Goal: Task Accomplishment & Management: Manage account settings

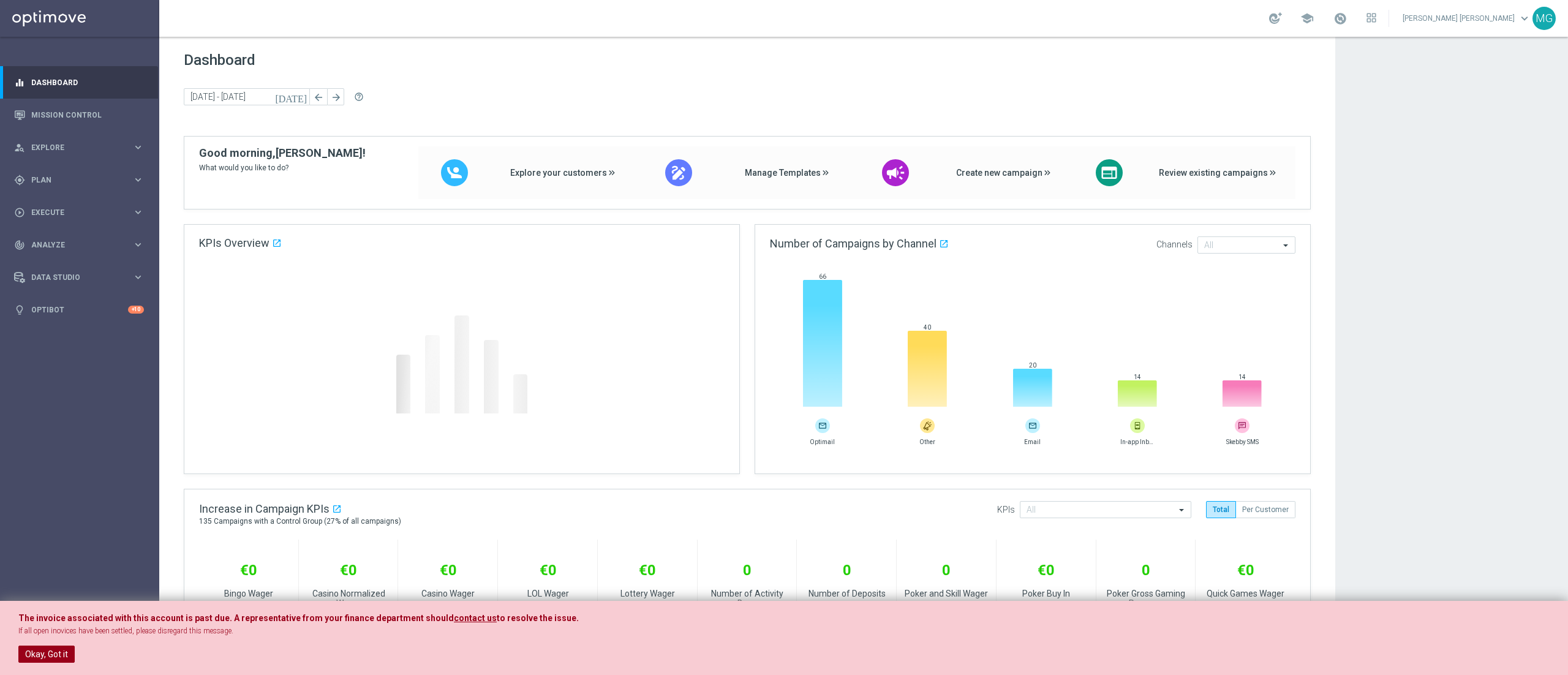
click at [43, 652] on button "Okay, Got it" at bounding box center [46, 654] width 56 height 17
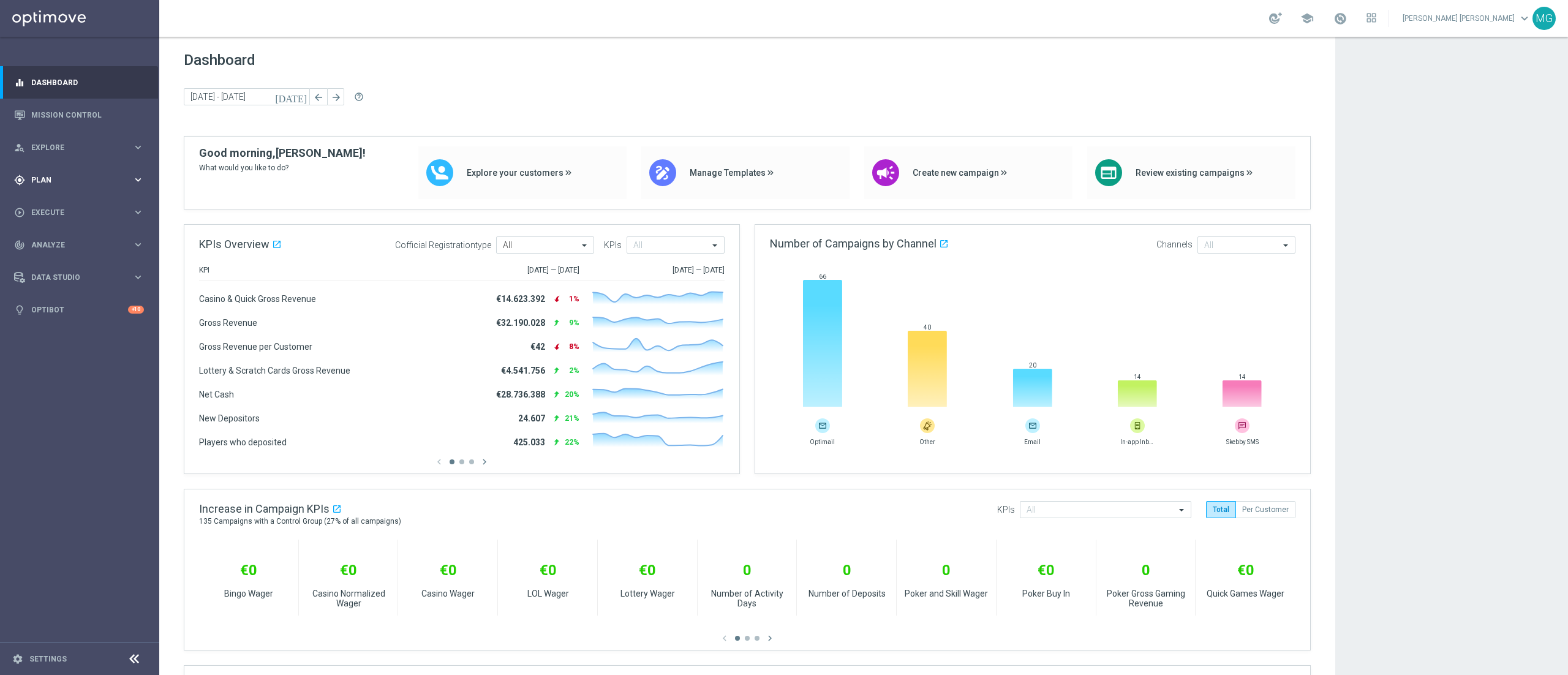
click at [70, 181] on span "Plan" at bounding box center [82, 180] width 101 height 7
click at [52, 262] on link "Streams" at bounding box center [80, 260] width 96 height 10
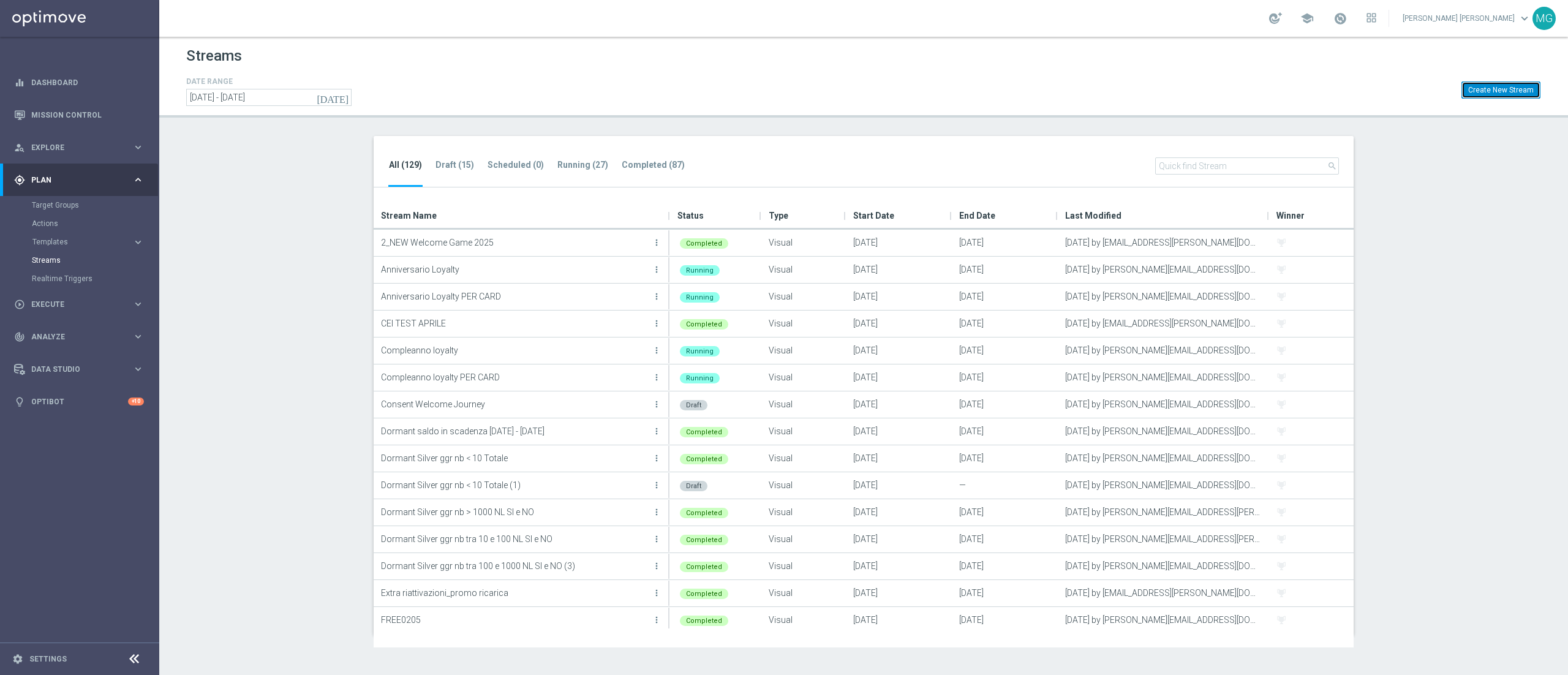
click at [1514, 94] on button "Create New Stream" at bounding box center [1501, 90] width 79 height 17
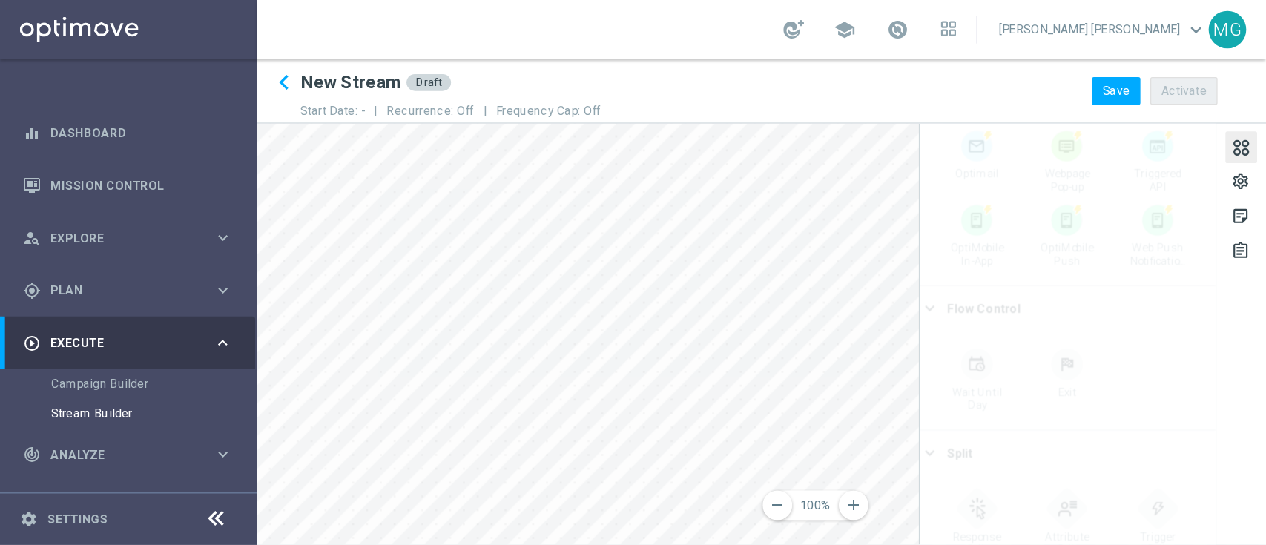
scroll to position [449, 0]
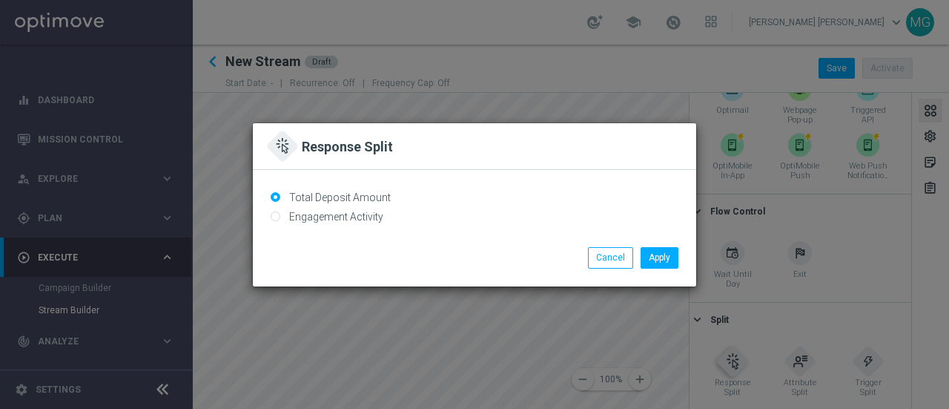
click at [435, 239] on div "Total Deposit Amount Engagement Activity Select Channel Optimail Bounced Clicke…" at bounding box center [474, 209] width 443 height 78
click at [601, 260] on button "Cancel" at bounding box center [610, 257] width 45 height 21
click at [276, 217] on input "Engagement Activity" at bounding box center [276, 218] width 10 height 10
radio input "true"
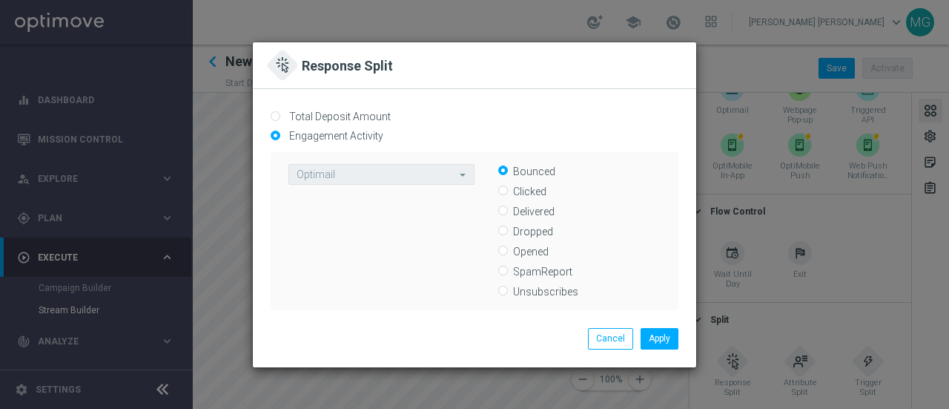
click at [497, 250] on div "Opened" at bounding box center [568, 251] width 186 height 14
click at [511, 255] on div "Opened" at bounding box center [579, 251] width 162 height 14
click at [506, 250] on input "Opened" at bounding box center [503, 252] width 10 height 10
radio input "true"
click at [661, 342] on button "Apply" at bounding box center [660, 338] width 38 height 21
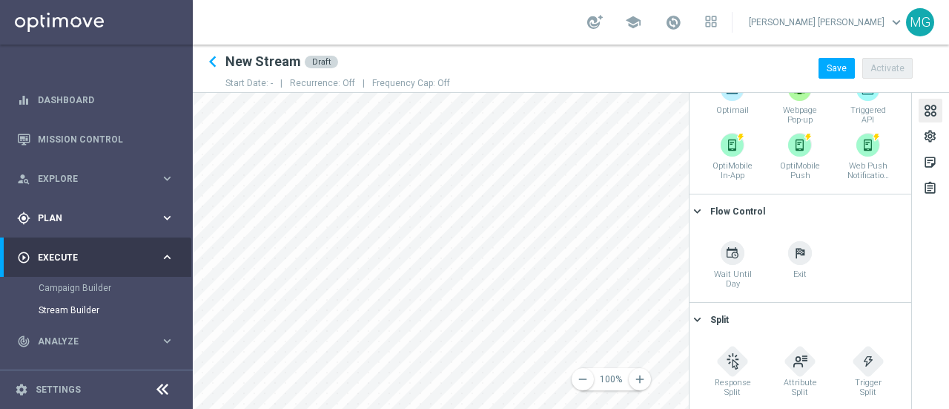
click at [60, 217] on span "Plan" at bounding box center [99, 218] width 122 height 9
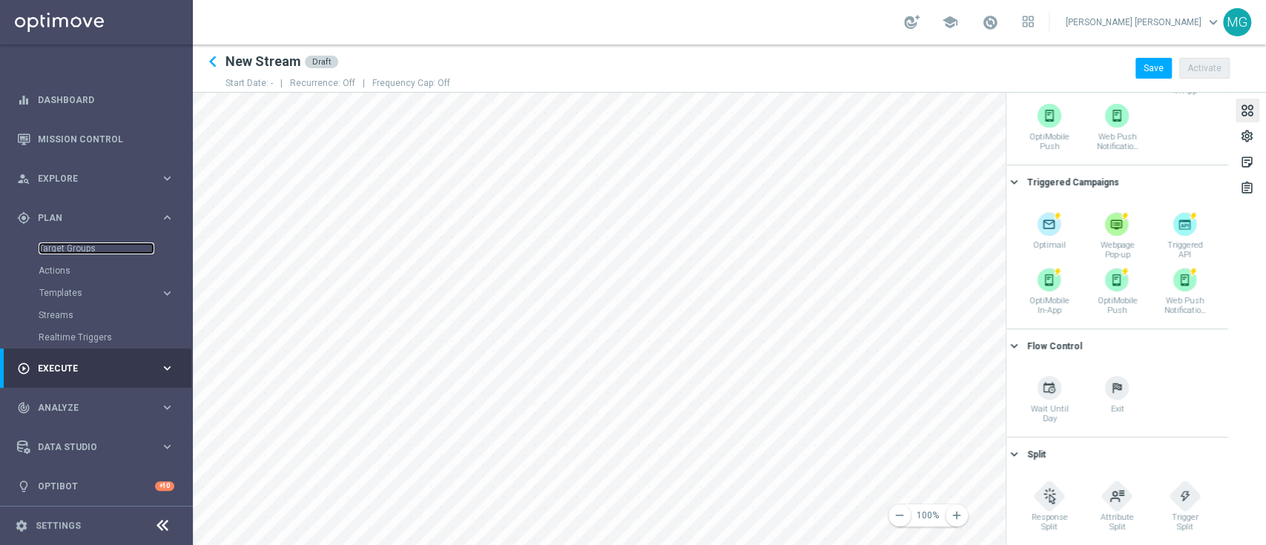
scroll to position [314, 0]
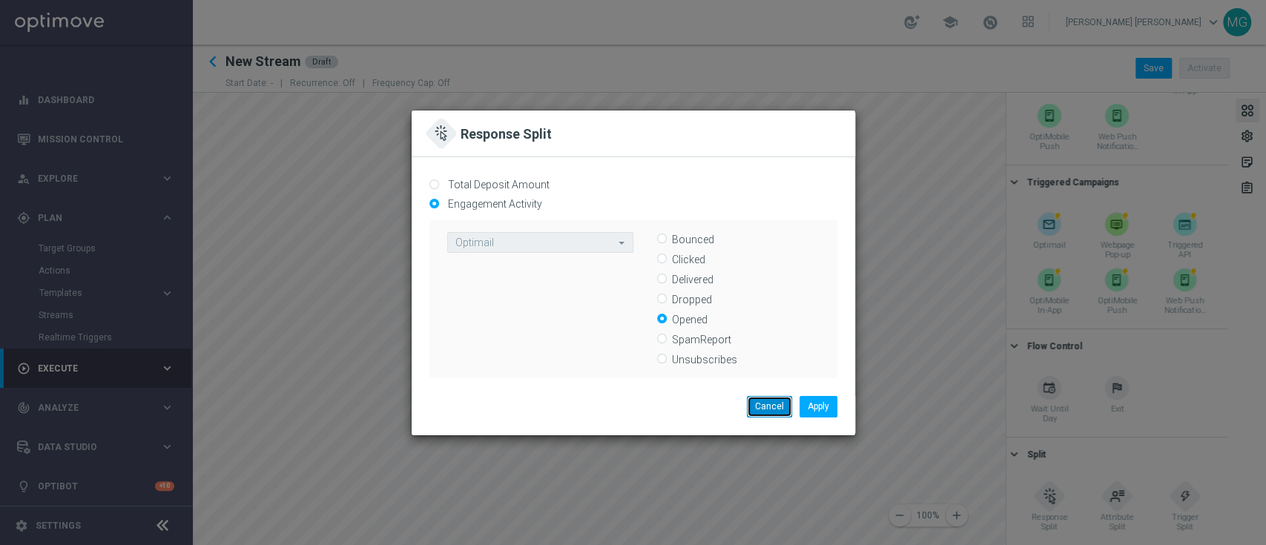
click at [777, 406] on button "Cancel" at bounding box center [769, 406] width 45 height 21
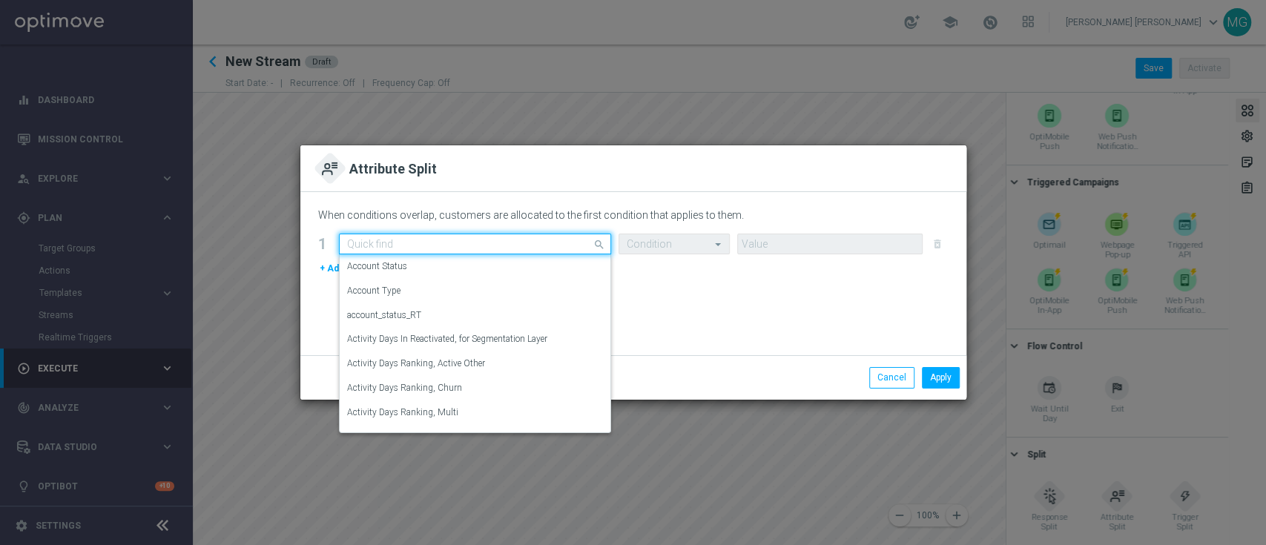
click at [492, 251] on div "Quick find" at bounding box center [475, 244] width 272 height 21
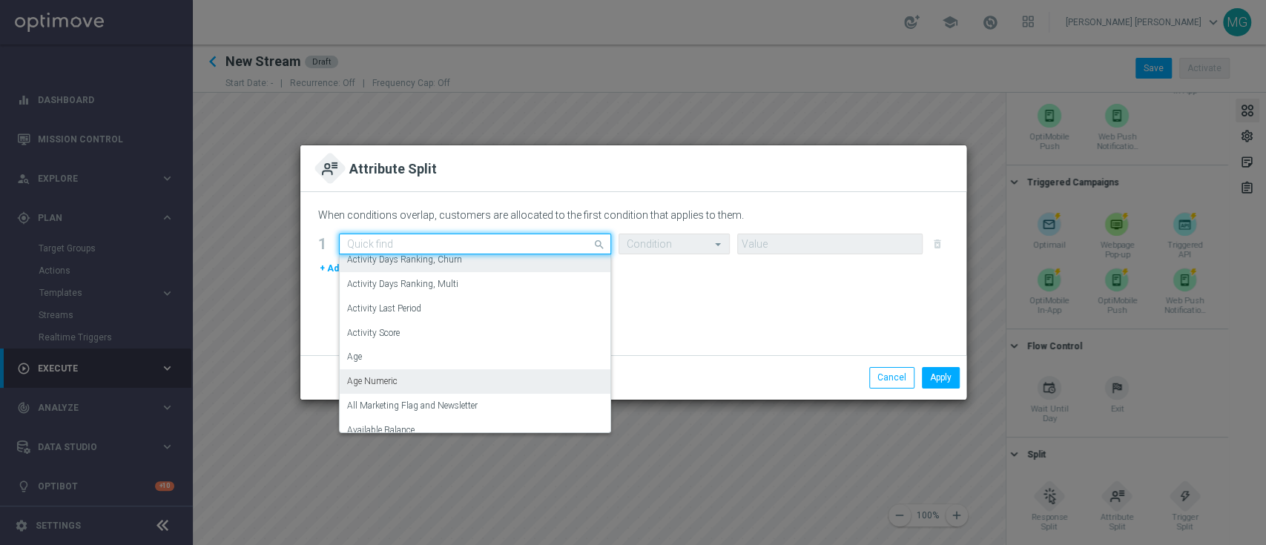
scroll to position [128, 0]
click at [483, 386] on div "Age Numeric" at bounding box center [475, 382] width 256 height 24
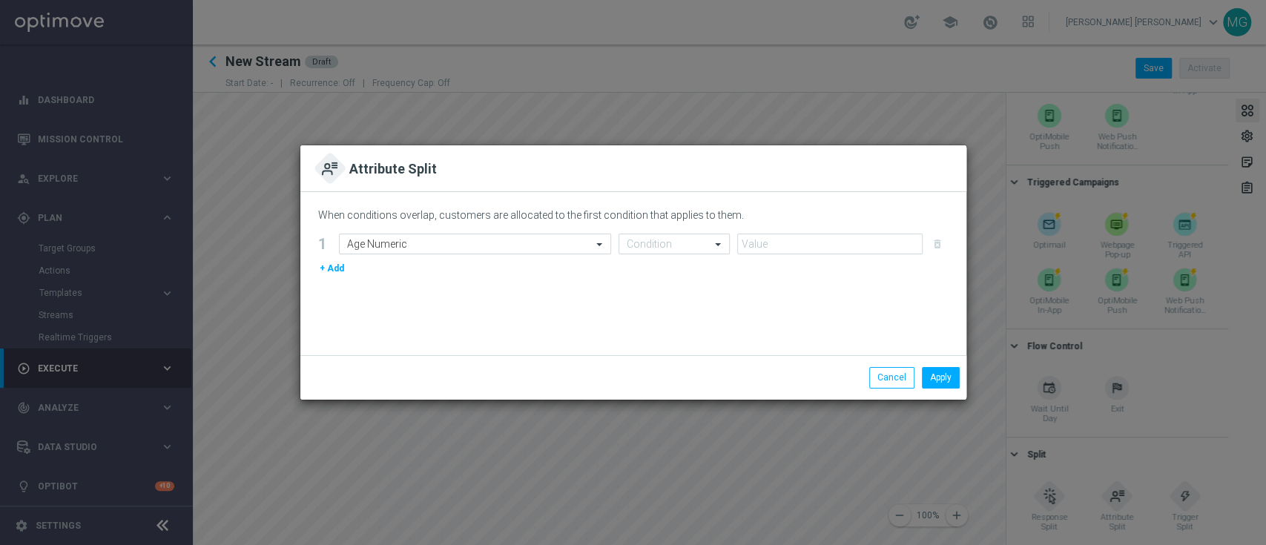
click at [328, 269] on button "+ Add" at bounding box center [331, 268] width 27 height 16
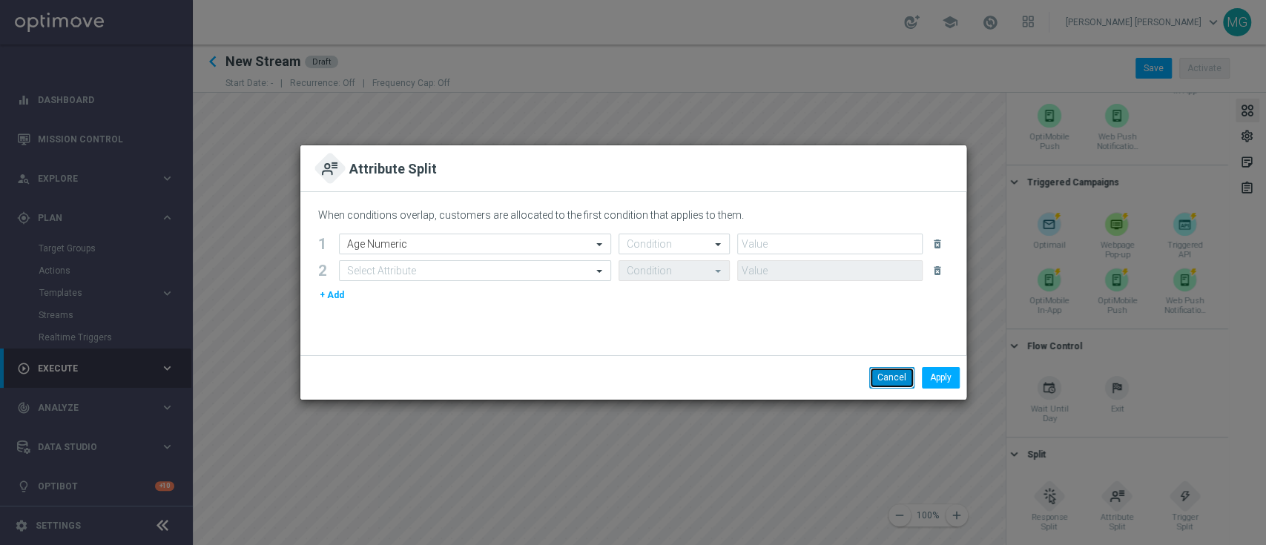
click at [894, 384] on button "Cancel" at bounding box center [891, 377] width 45 height 21
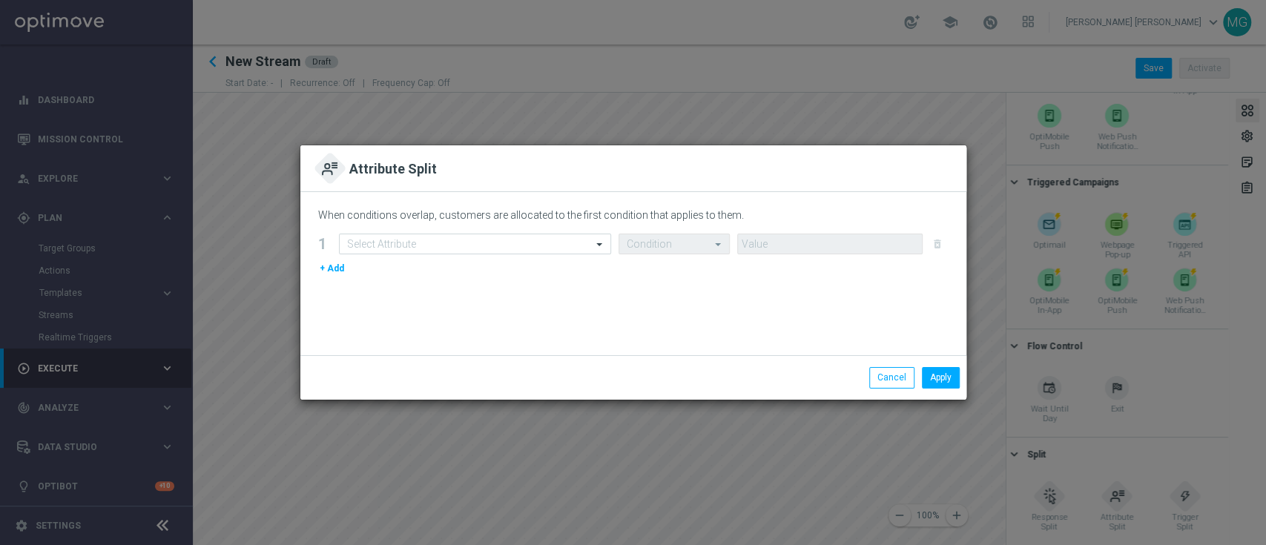
click at [335, 268] on button "+ Add" at bounding box center [331, 268] width 27 height 16
click at [897, 445] on modal-container "Attribute Split When conditions overlap, customers are allocated to the first c…" at bounding box center [633, 272] width 1266 height 545
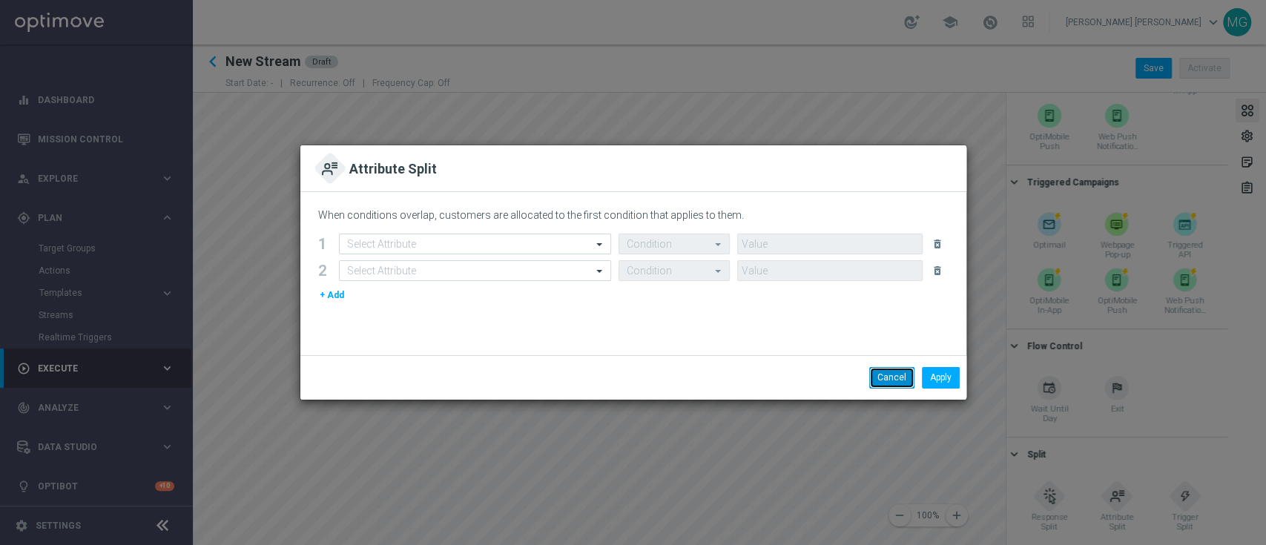
click at [884, 379] on button "Cancel" at bounding box center [891, 377] width 45 height 21
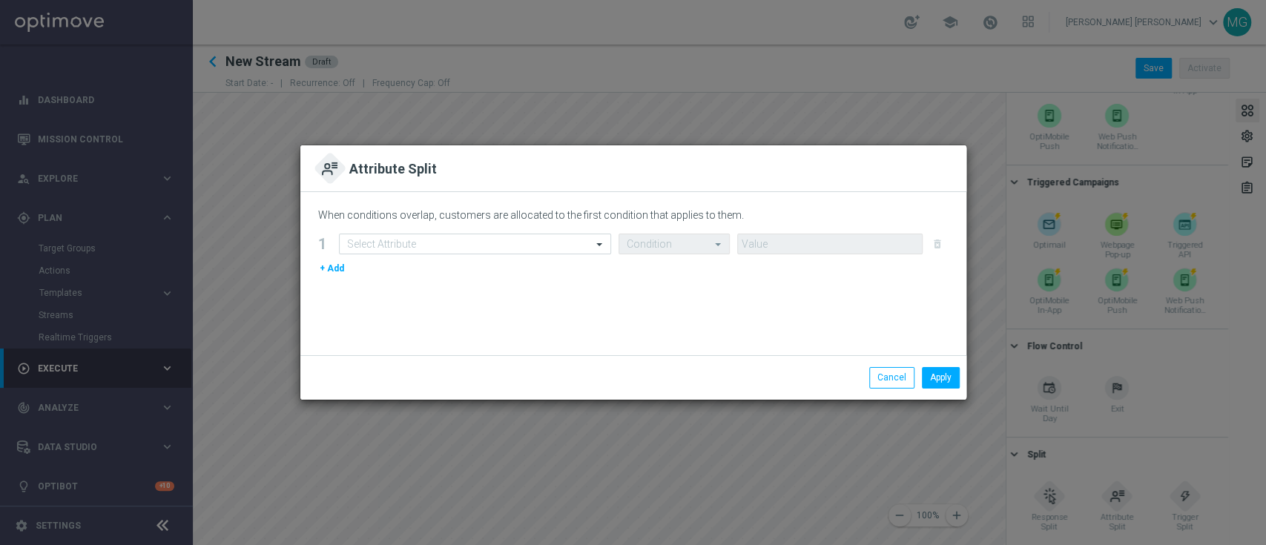
drag, startPoint x: 884, startPoint y: 379, endPoint x: 687, endPoint y: 264, distance: 227.6
click at [687, 264] on div "+ Add" at bounding box center [633, 268] width 630 height 16
click at [328, 270] on button "+ Add" at bounding box center [331, 268] width 27 height 16
click at [335, 294] on button "+ Add" at bounding box center [331, 295] width 27 height 16
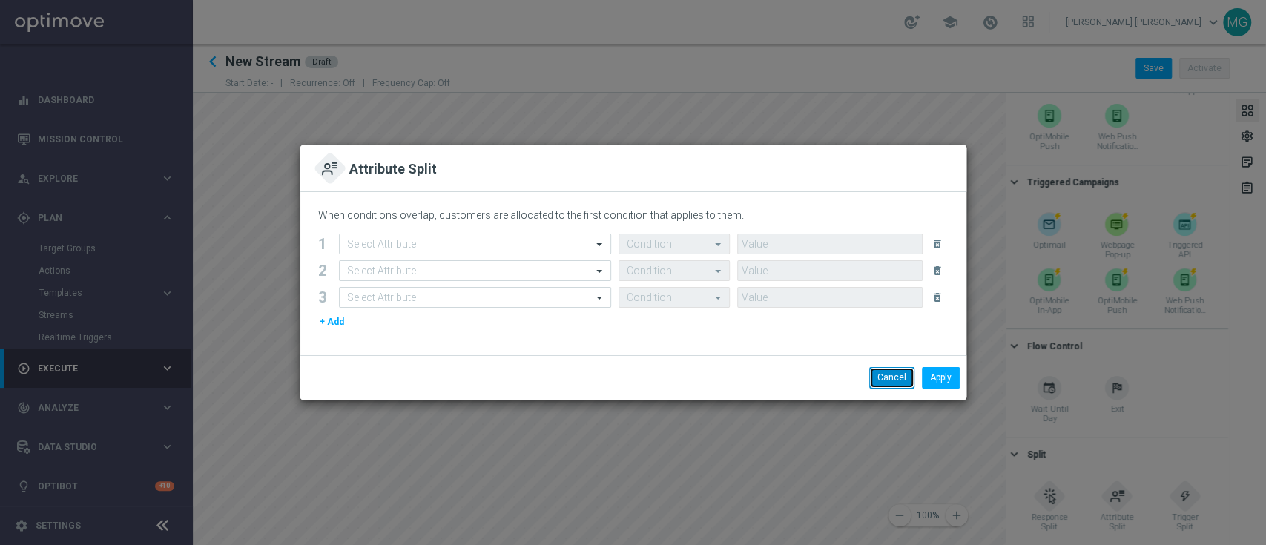
click at [884, 377] on button "Cancel" at bounding box center [891, 377] width 45 height 21
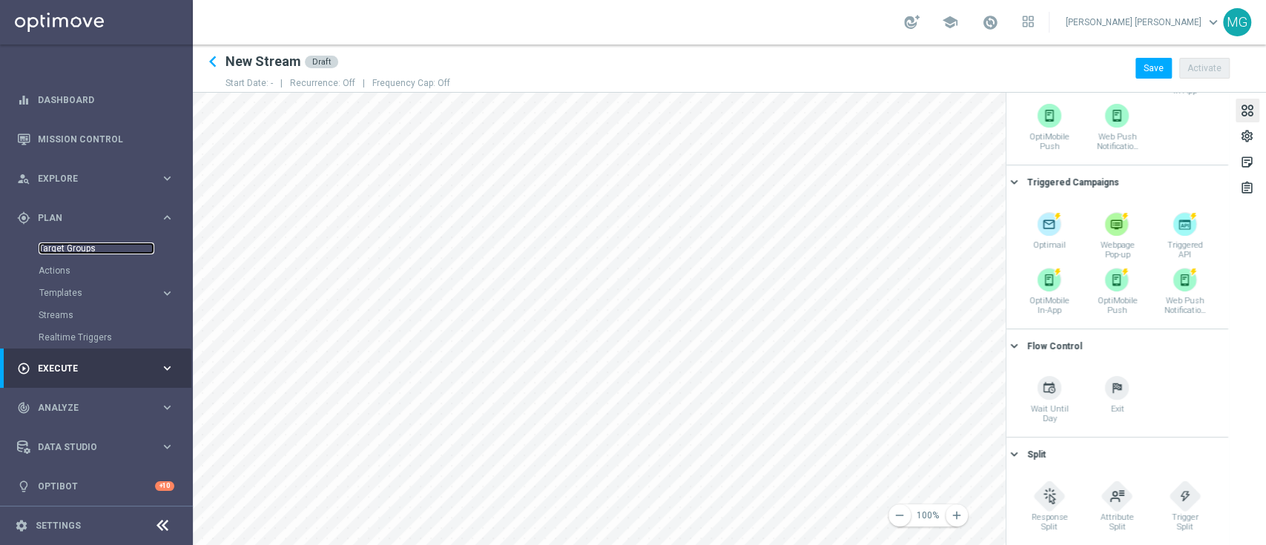
click at [65, 248] on link "Target Groups" at bounding box center [97, 248] width 116 height 12
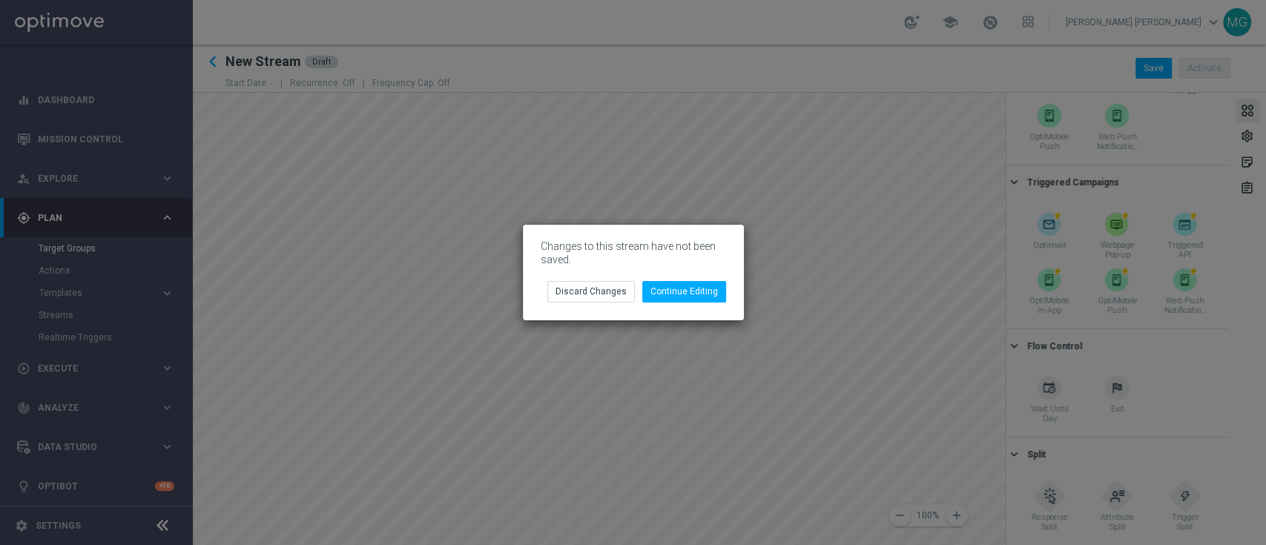
click at [807, 343] on modal-container "Changes to this stream have not been saved. Continue Editing Discard Changes" at bounding box center [633, 272] width 1266 height 545
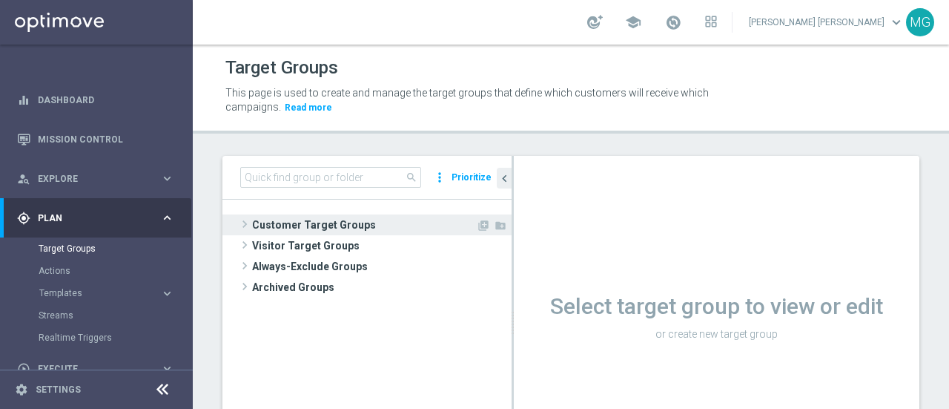
click at [309, 221] on span "Customer Target Groups" at bounding box center [364, 224] width 224 height 21
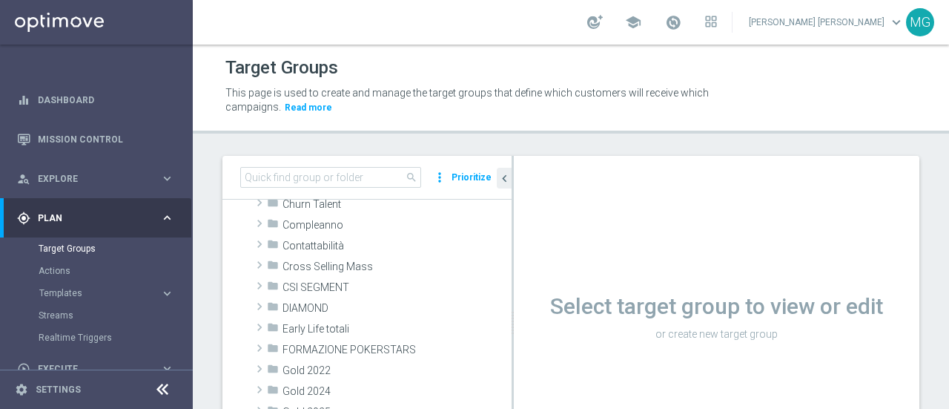
scroll to position [151, 0]
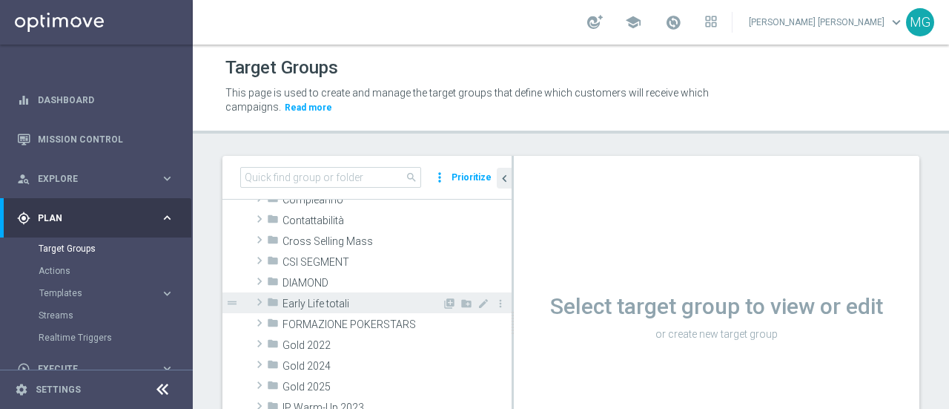
click at [266, 300] on span at bounding box center [259, 302] width 15 height 18
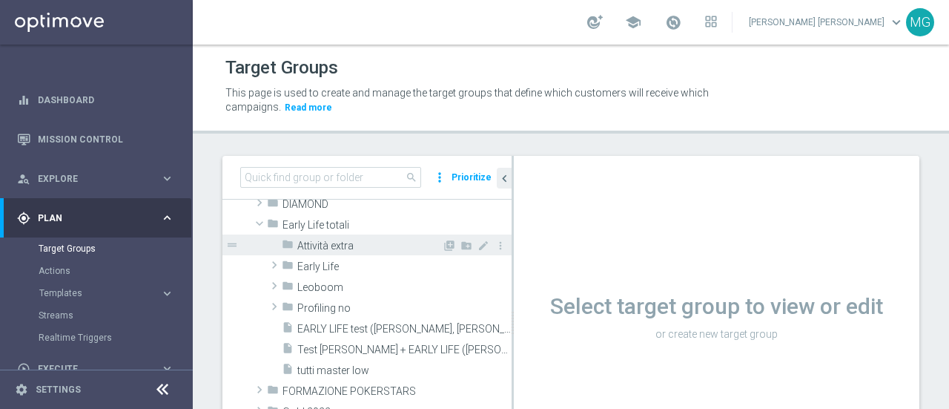
scroll to position [223, 0]
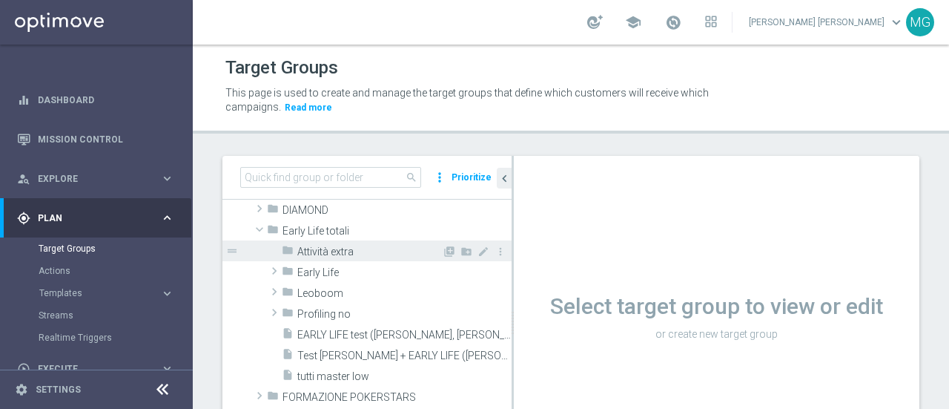
click at [317, 254] on span "Attività extra" at bounding box center [369, 251] width 145 height 13
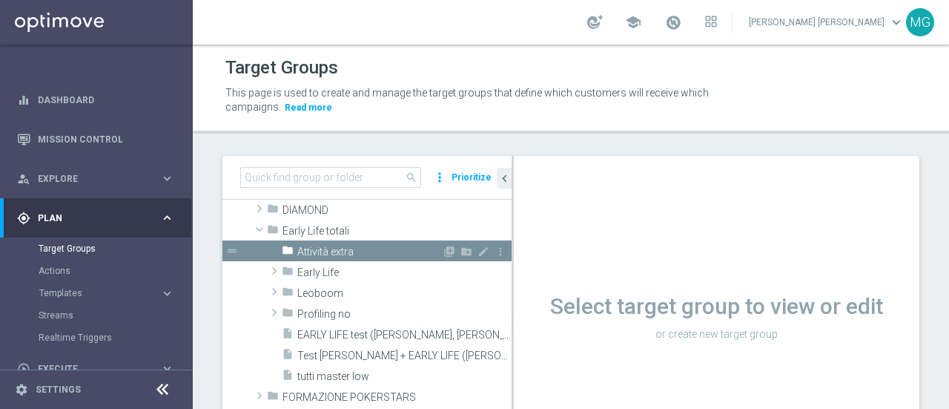
click at [317, 254] on span "Attività extra" at bounding box center [369, 251] width 145 height 13
click at [359, 250] on span "Attività extra" at bounding box center [369, 251] width 145 height 13
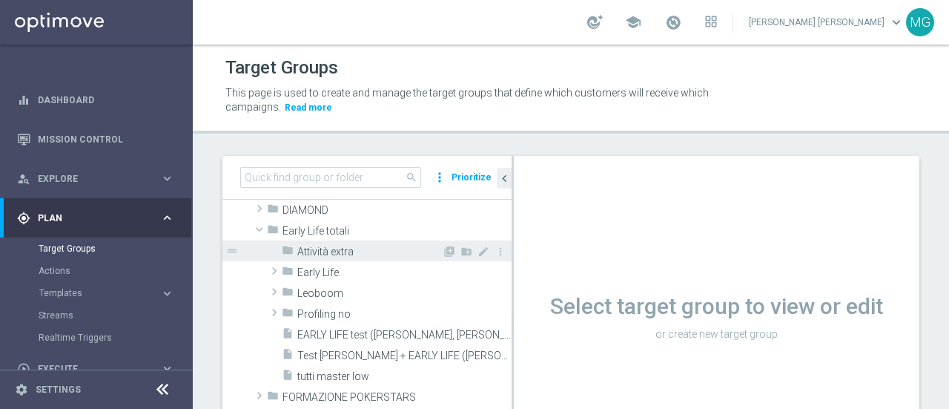
click at [331, 242] on div "folder Attività extra" at bounding box center [362, 250] width 160 height 21
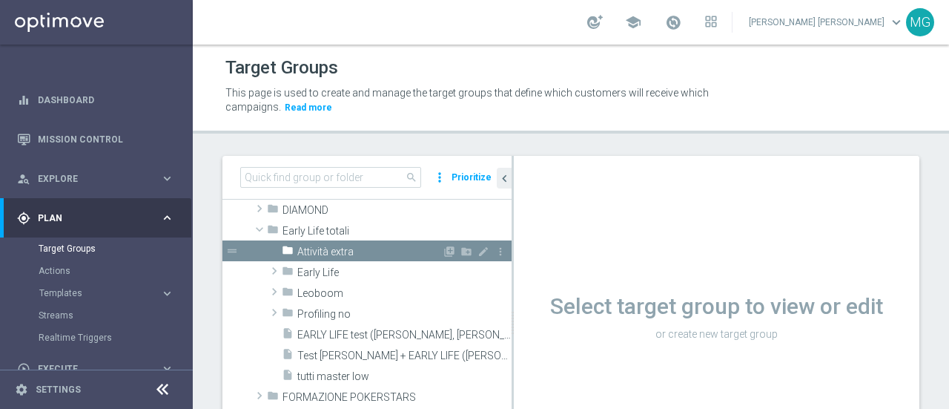
click at [317, 253] on span "Attività extra" at bounding box center [369, 251] width 145 height 13
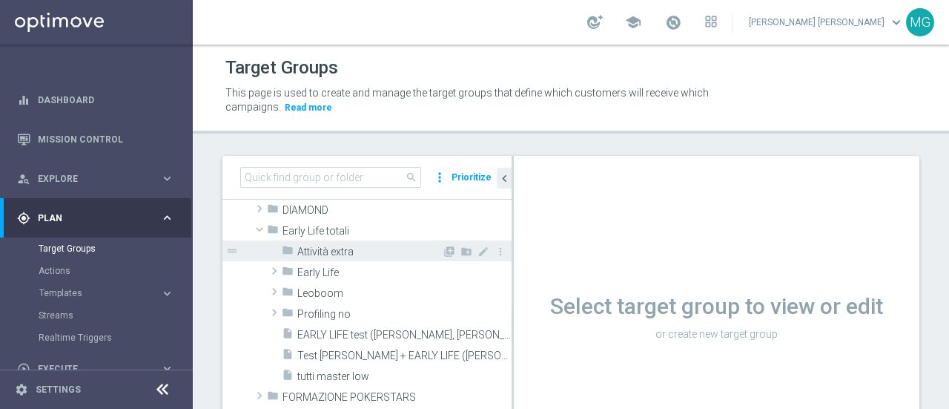
click at [317, 253] on span "Attività extra" at bounding box center [369, 251] width 145 height 13
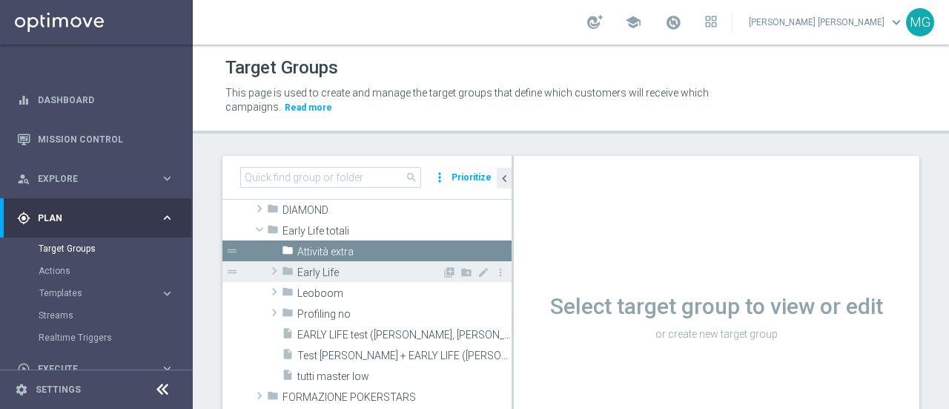
click at [338, 273] on span "Early Life" at bounding box center [369, 272] width 145 height 13
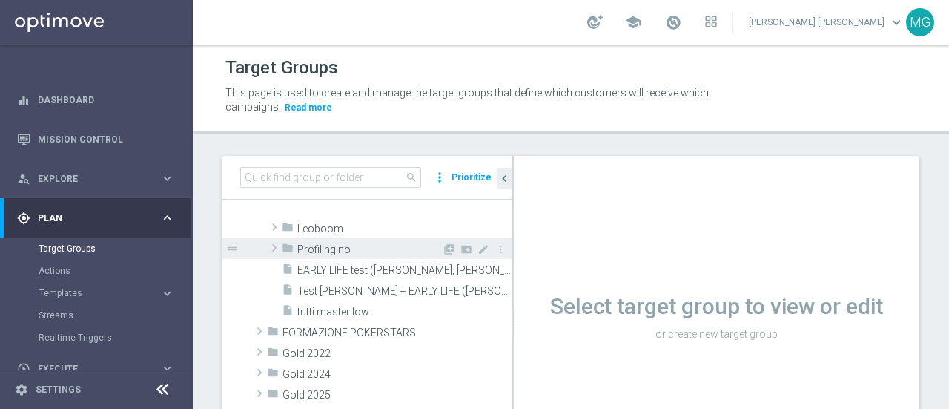
scroll to position [759, 0]
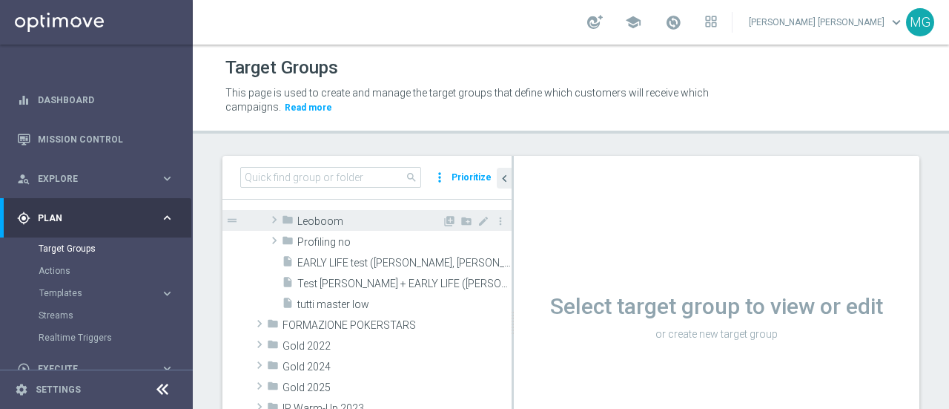
click at [274, 220] on span at bounding box center [274, 220] width 15 height 18
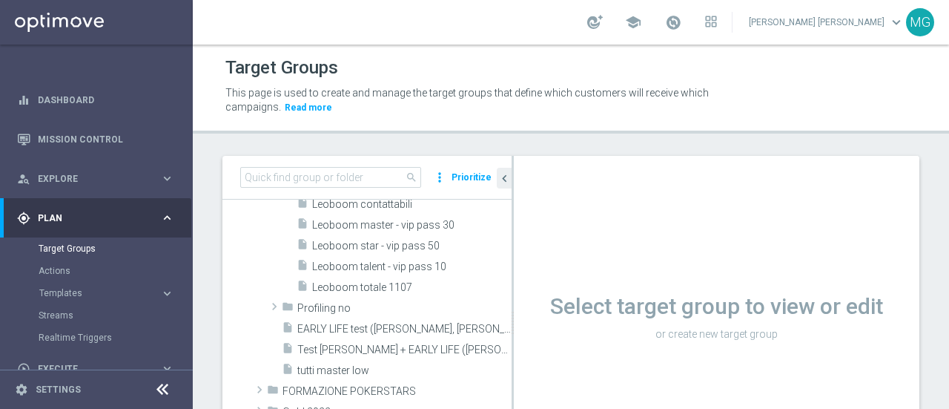
scroll to position [903, 0]
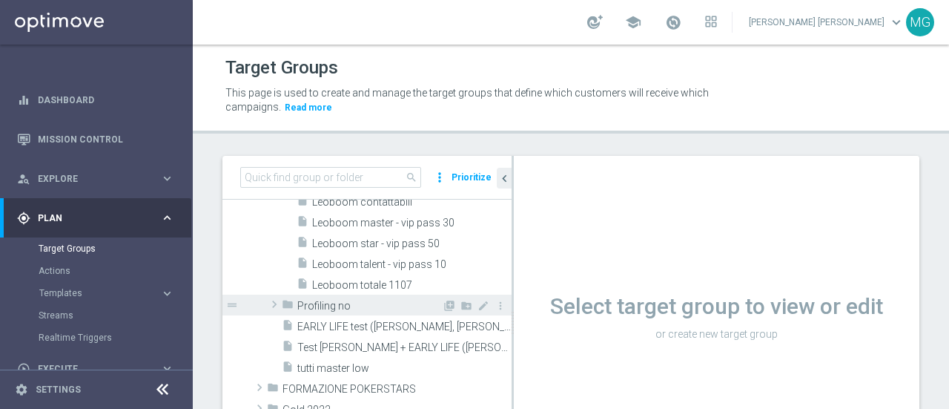
click at [271, 304] on span at bounding box center [274, 304] width 15 height 18
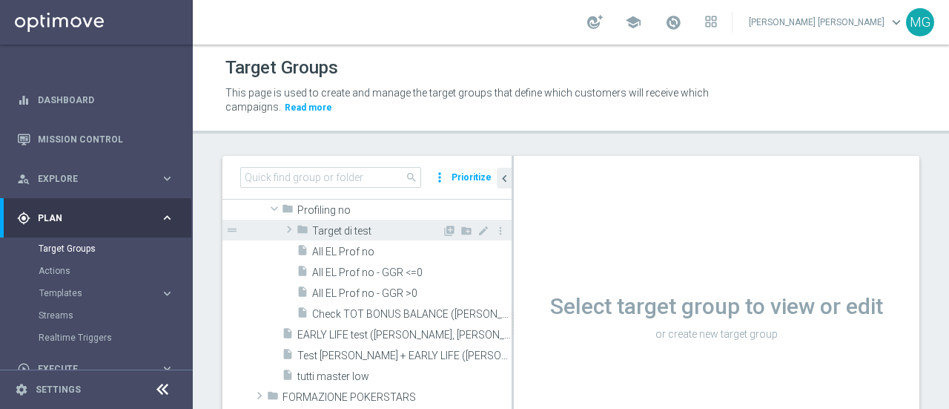
scroll to position [1000, 0]
click at [293, 231] on span at bounding box center [289, 228] width 15 height 18
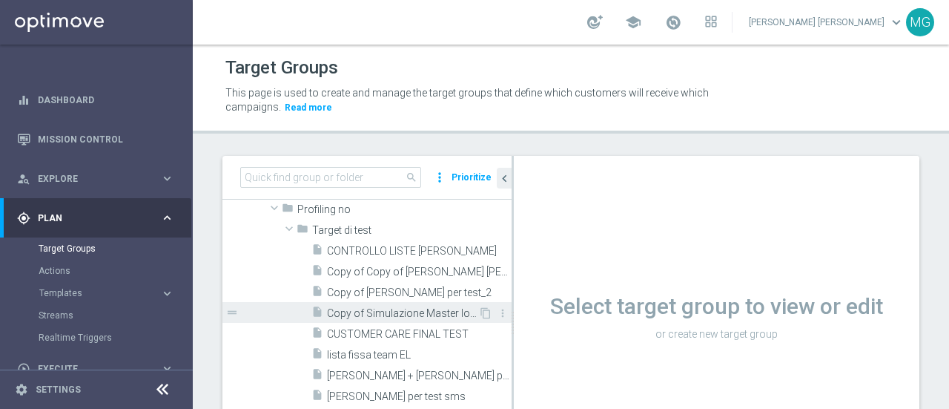
scroll to position [1004, 0]
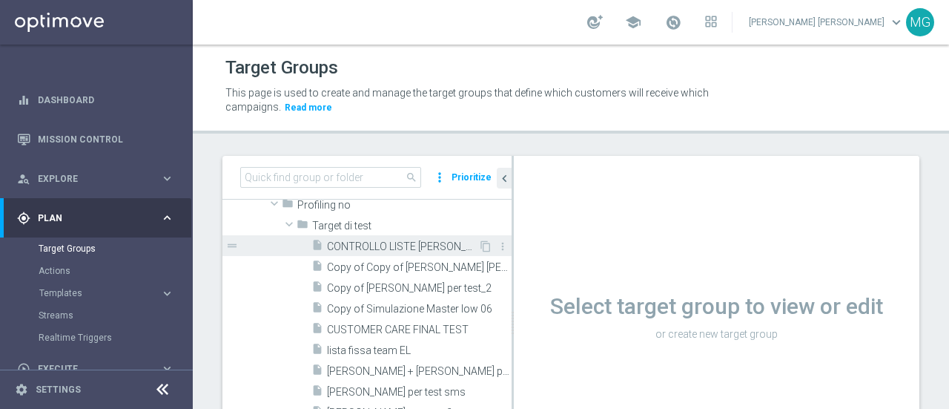
click at [391, 246] on span "CONTROLLO LISTE [PERSON_NAME]" at bounding box center [402, 246] width 151 height 13
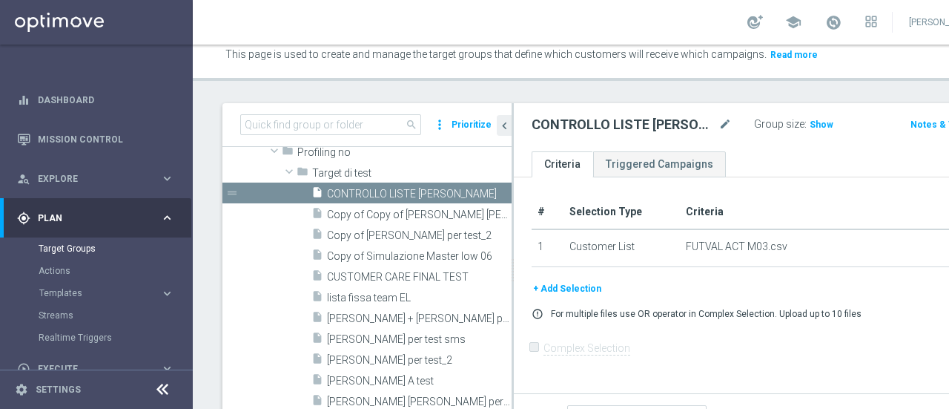
scroll to position [40, 0]
click at [567, 296] on button "+ Add Selection" at bounding box center [567, 288] width 71 height 16
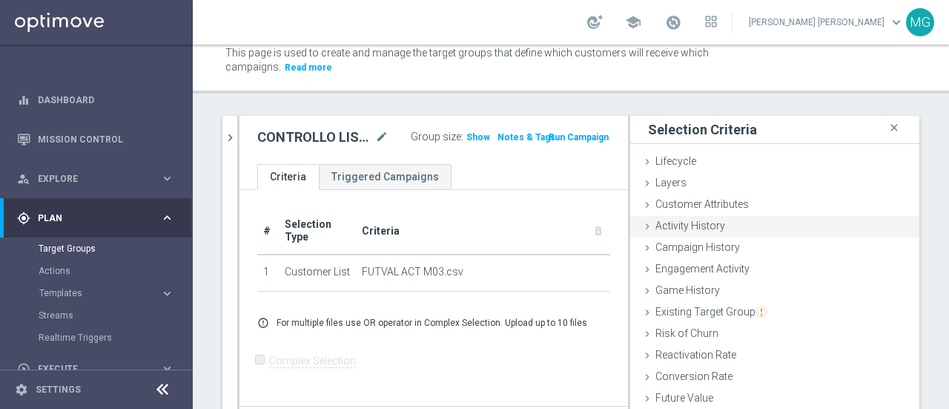
click at [665, 231] on span "Activity History" at bounding box center [690, 225] width 70 height 12
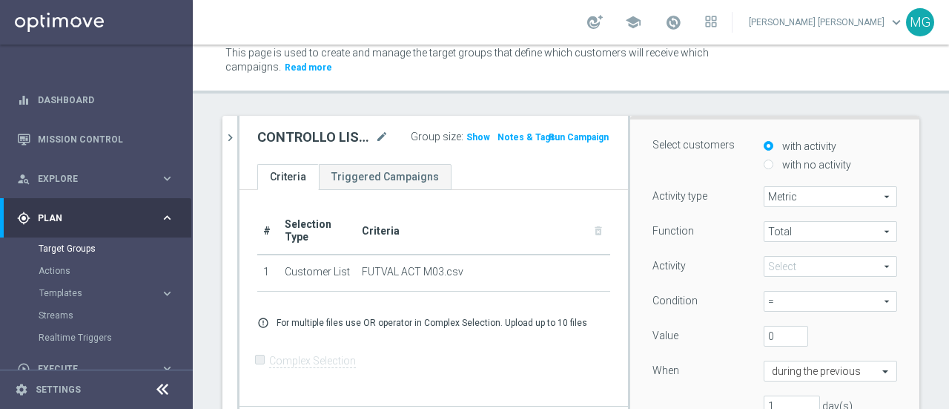
scroll to position [126, 0]
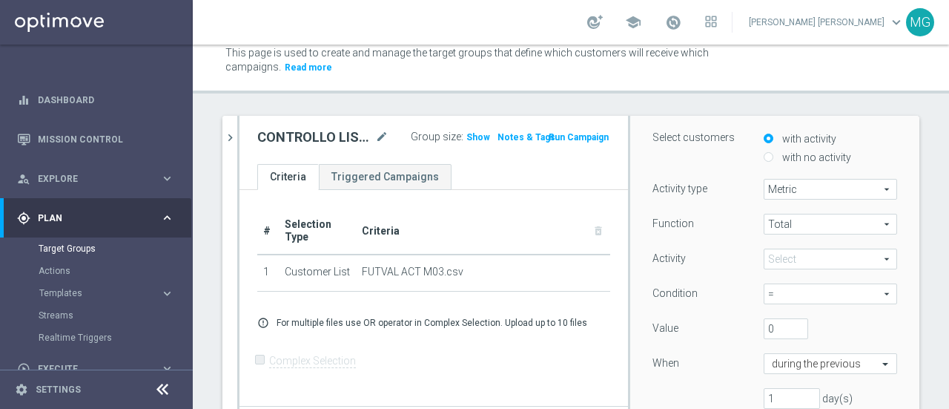
click at [819, 265] on span at bounding box center [830, 258] width 132 height 19
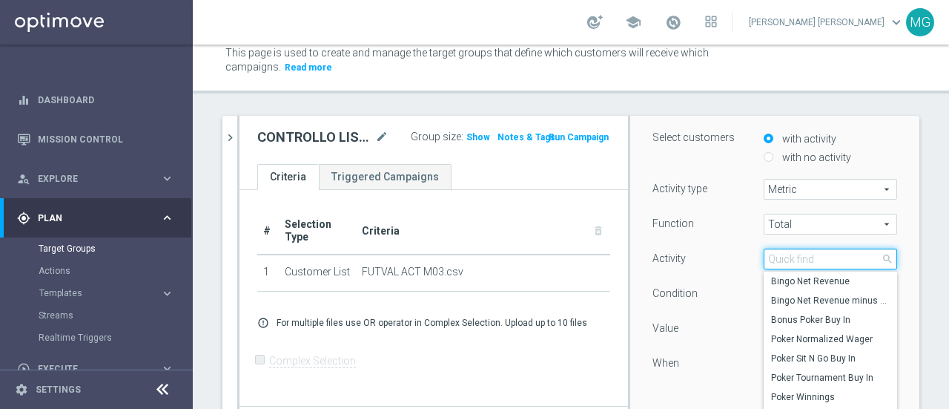
click at [817, 257] on input "search" at bounding box center [830, 258] width 133 height 21
type input "t"
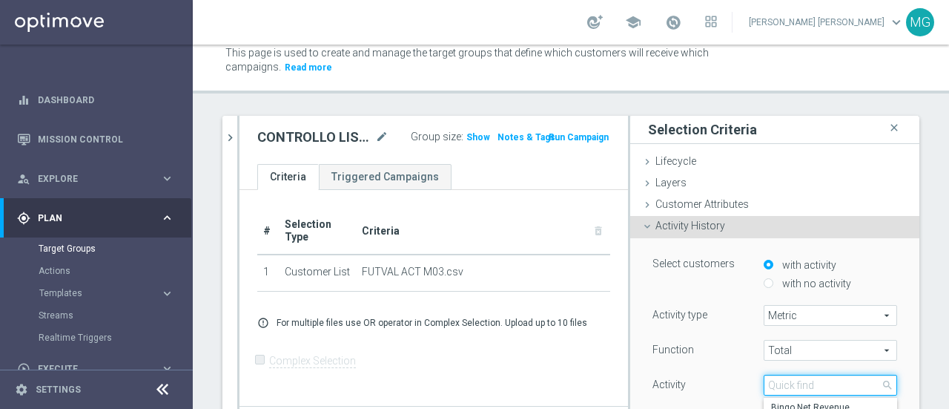
scroll to position [153, 0]
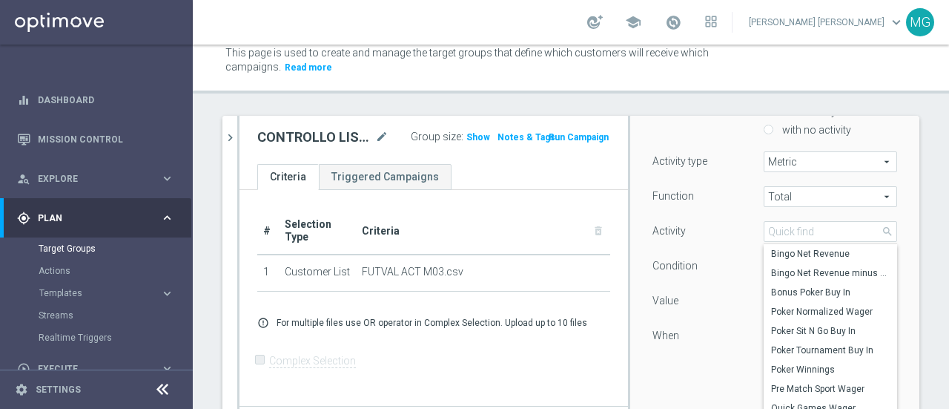
click at [797, 194] on span "Total" at bounding box center [830, 196] width 132 height 19
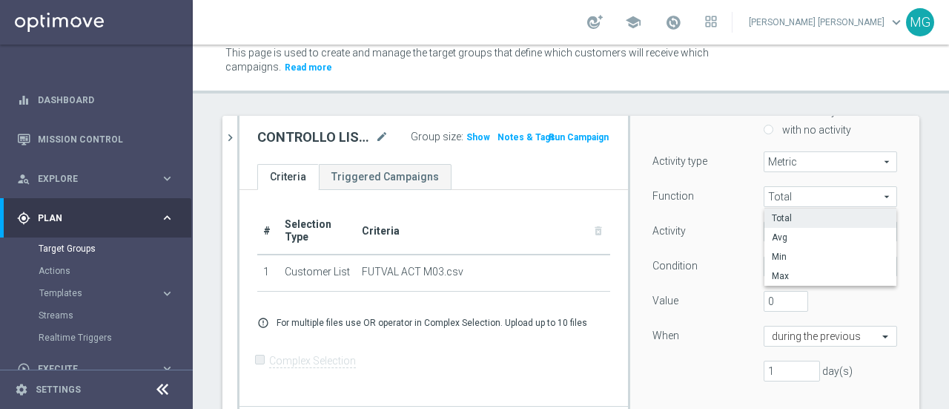
click at [789, 222] on span "Total" at bounding box center [830, 218] width 117 height 12
click at [767, 231] on span at bounding box center [830, 231] width 132 height 19
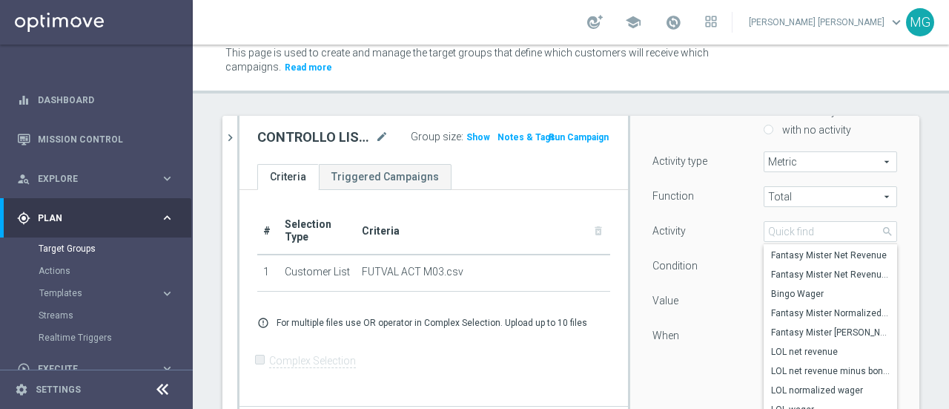
scroll to position [1334, 0]
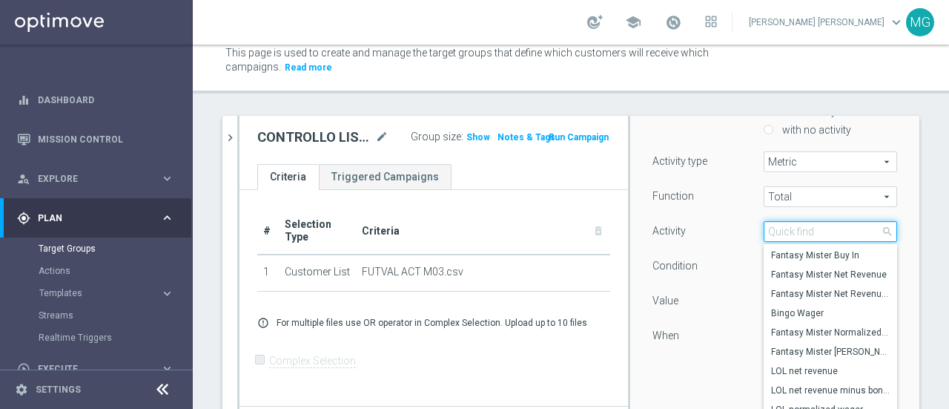
click at [767, 225] on input "search" at bounding box center [830, 231] width 133 height 21
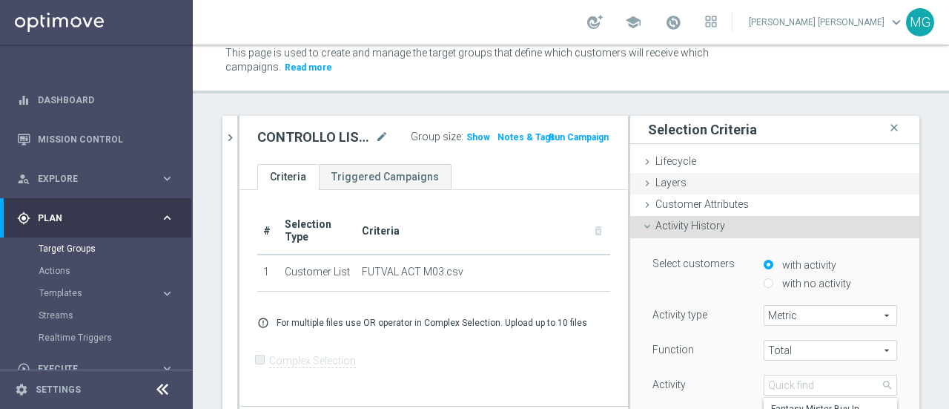
drag, startPoint x: 635, startPoint y: 227, endPoint x: 655, endPoint y: 174, distance: 56.1
click at [641, 227] on icon at bounding box center [647, 226] width 12 height 12
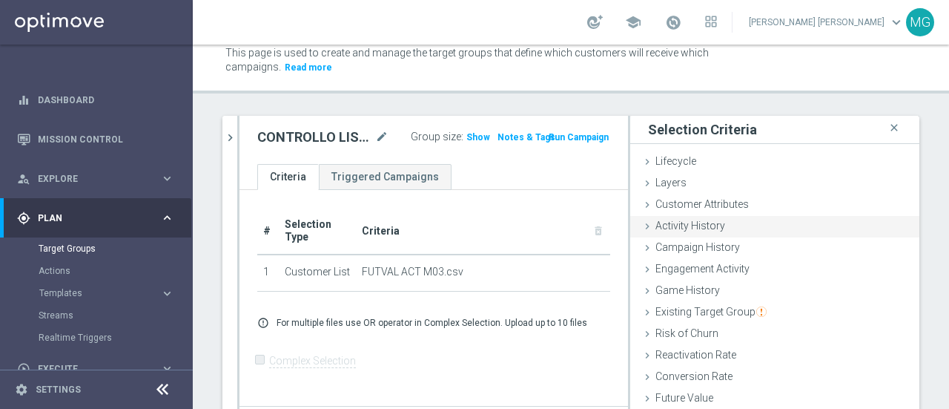
drag, startPoint x: 635, startPoint y: 207, endPoint x: 805, endPoint y: 224, distance: 170.7
click at [641, 205] on icon at bounding box center [647, 205] width 12 height 12
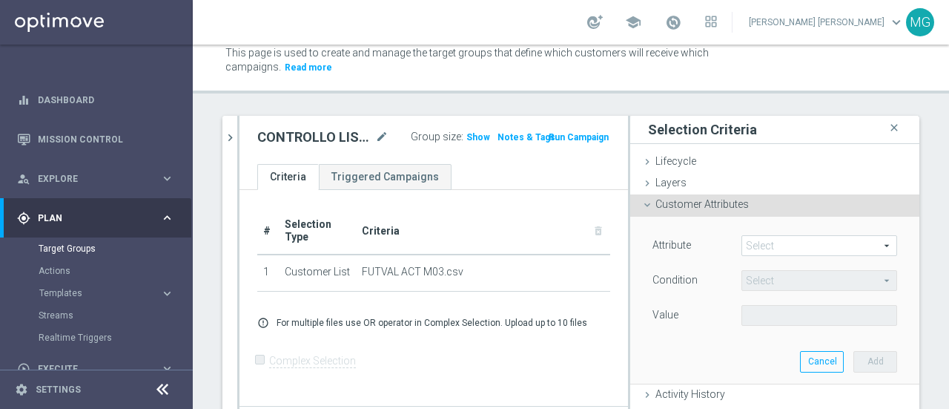
scroll to position [27, 0]
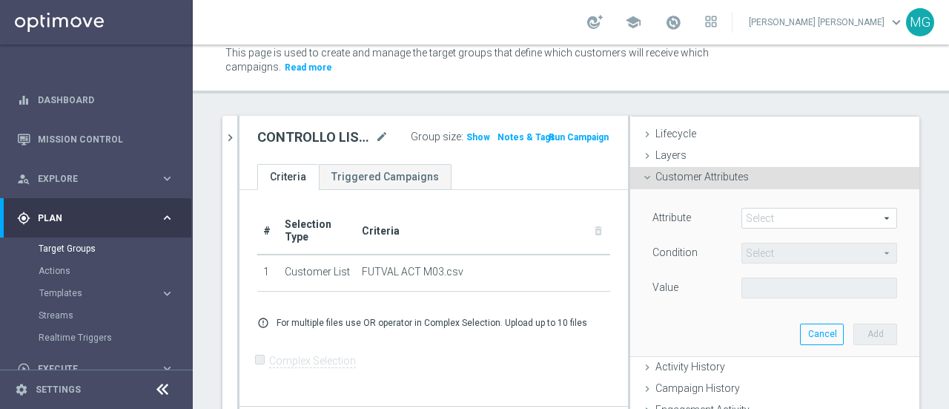
click at [750, 219] on span at bounding box center [819, 217] width 154 height 19
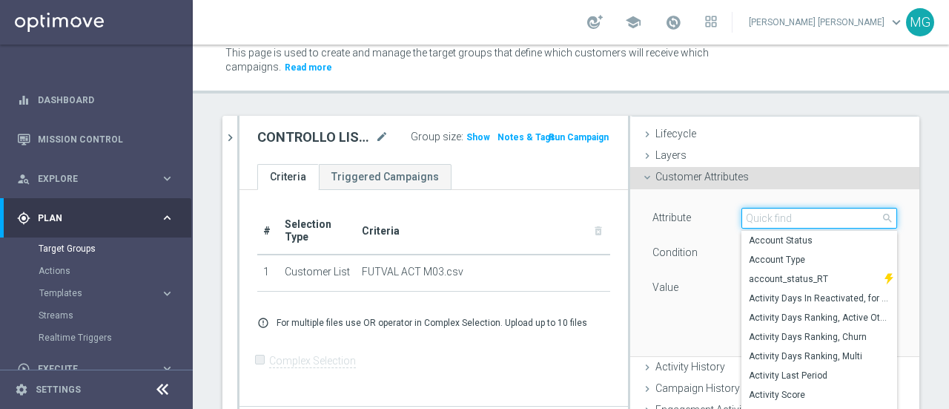
click at [762, 213] on input "search" at bounding box center [820, 218] width 156 height 21
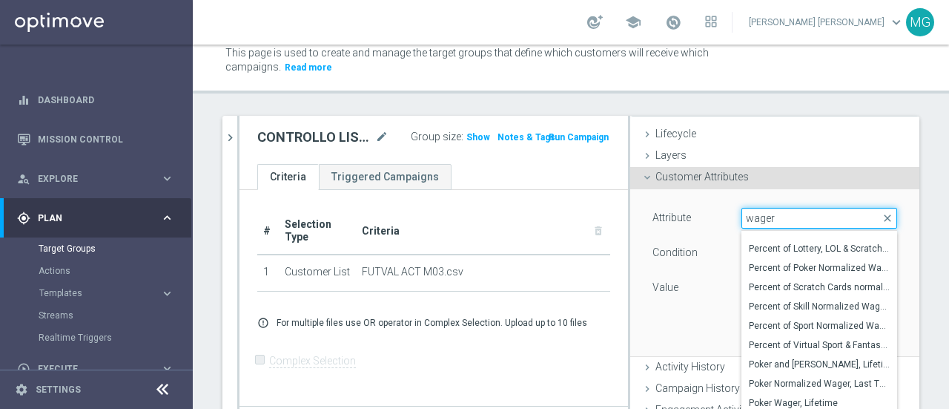
scroll to position [545, 0]
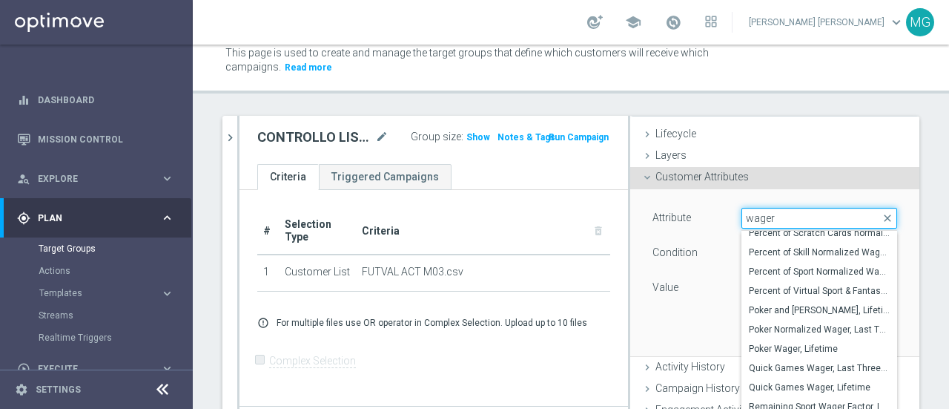
type input "wager"
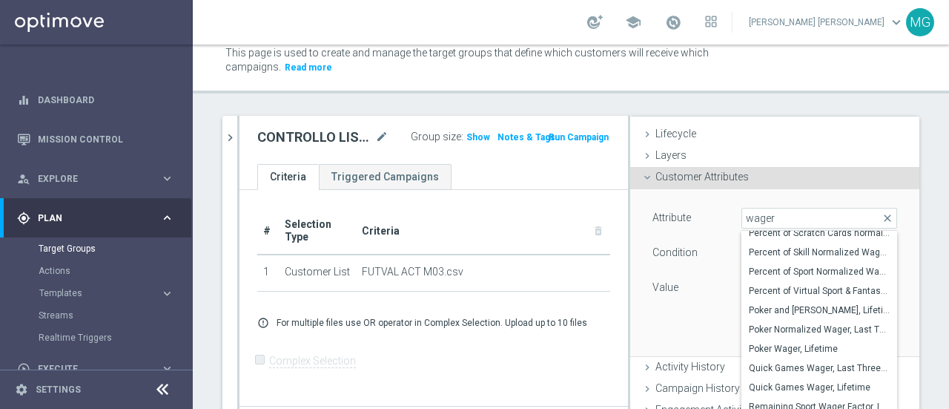
click at [641, 174] on icon at bounding box center [647, 177] width 12 height 12
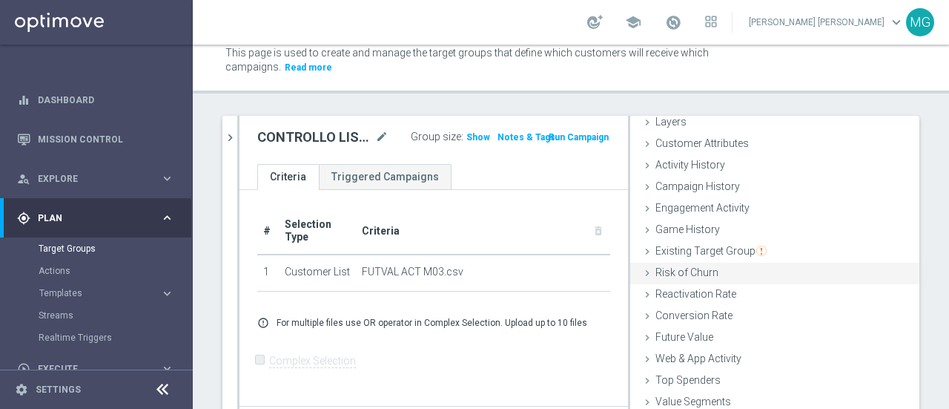
scroll to position [68, 0]
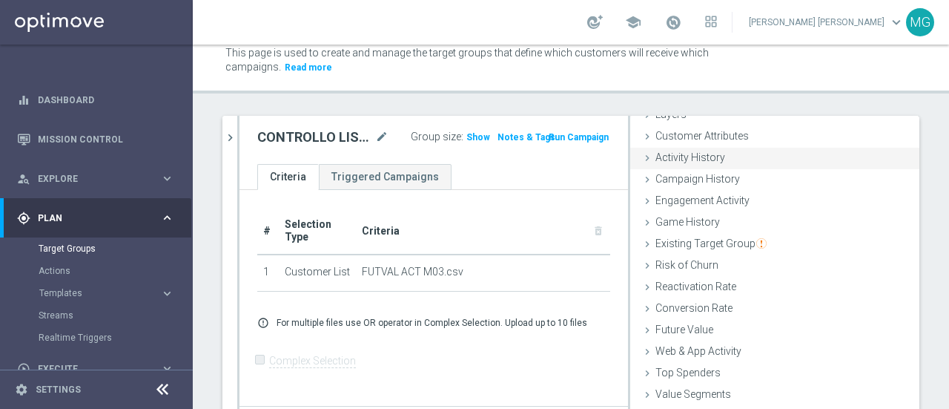
click at [641, 161] on icon at bounding box center [647, 158] width 12 height 12
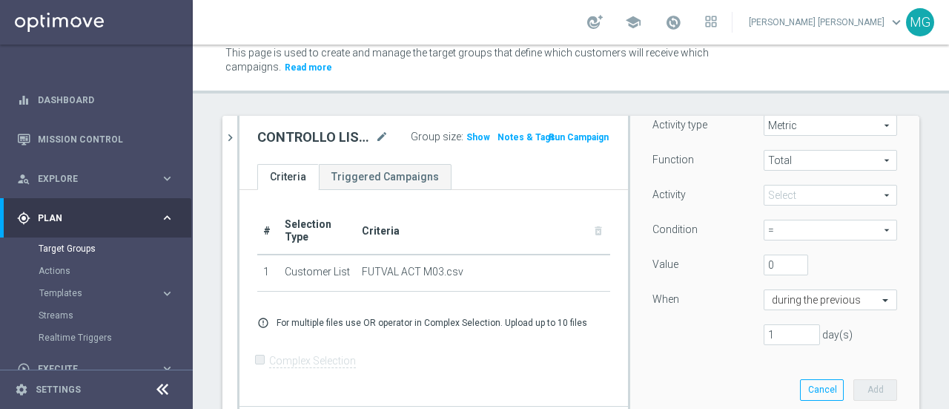
scroll to position [157, 0]
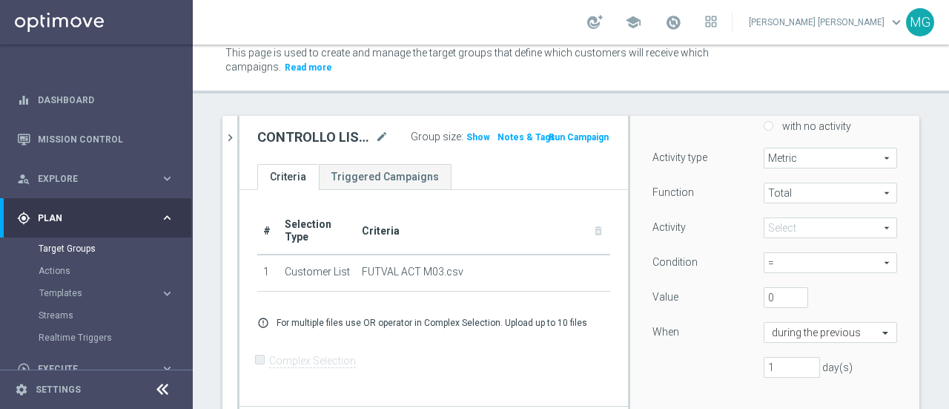
click at [785, 228] on span at bounding box center [830, 227] width 132 height 19
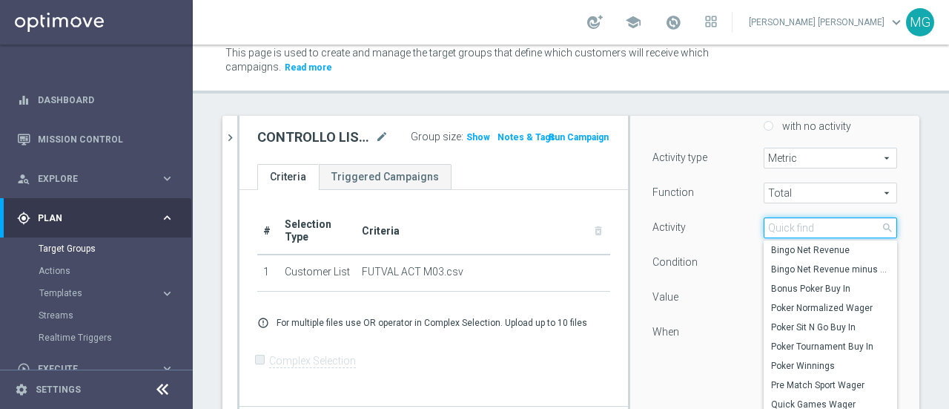
click at [785, 228] on input "search" at bounding box center [830, 227] width 133 height 21
type input "w"
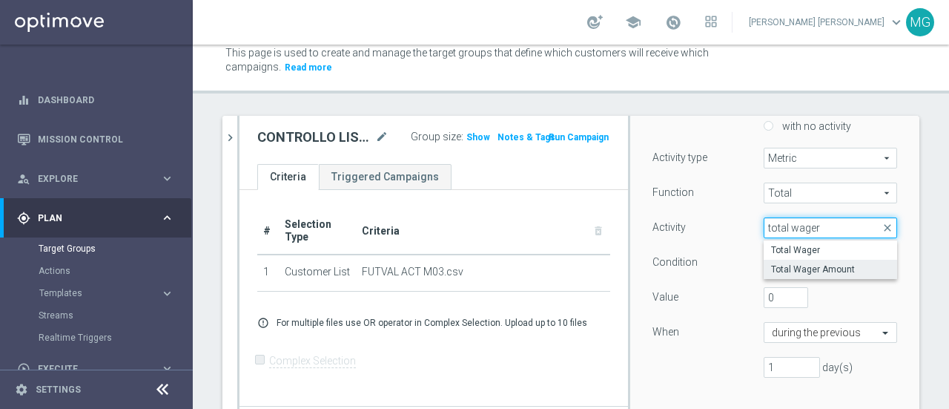
type input "total wager"
click at [771, 269] on span "Total Wager Amount" at bounding box center [830, 269] width 119 height 12
type input "Total Wager Amount"
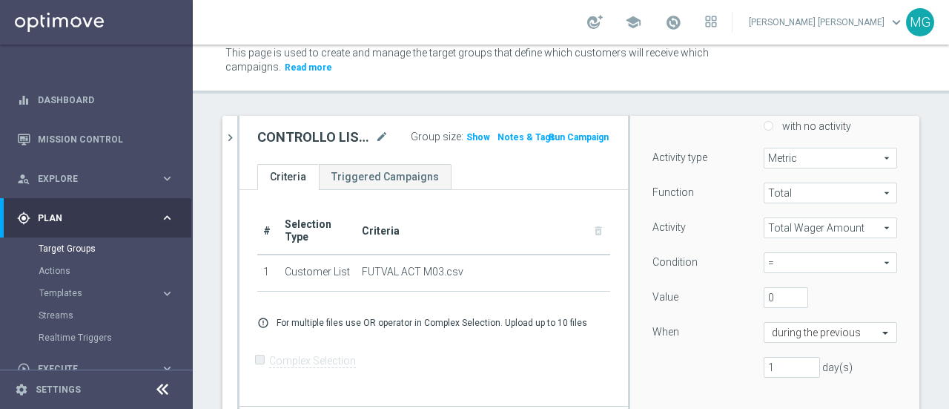
click at [771, 269] on span "=" at bounding box center [830, 262] width 132 height 19
click at [0, 0] on input "search" at bounding box center [0, 0] width 0 height 0
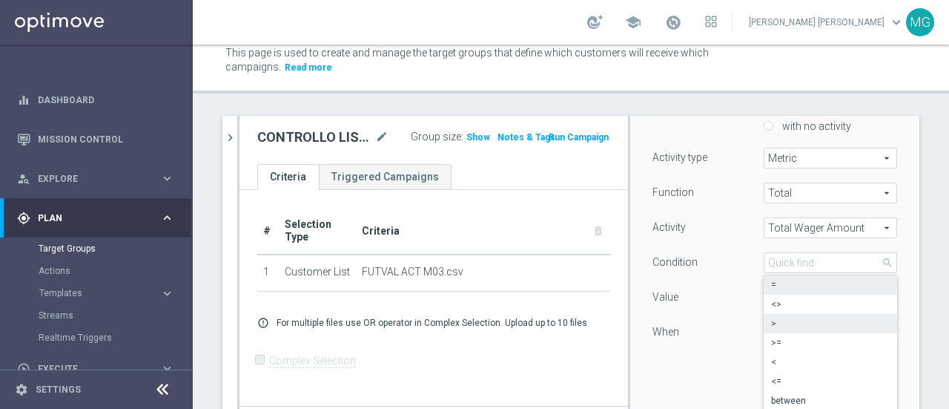
click at [772, 318] on span ">" at bounding box center [830, 323] width 119 height 12
type input ">"
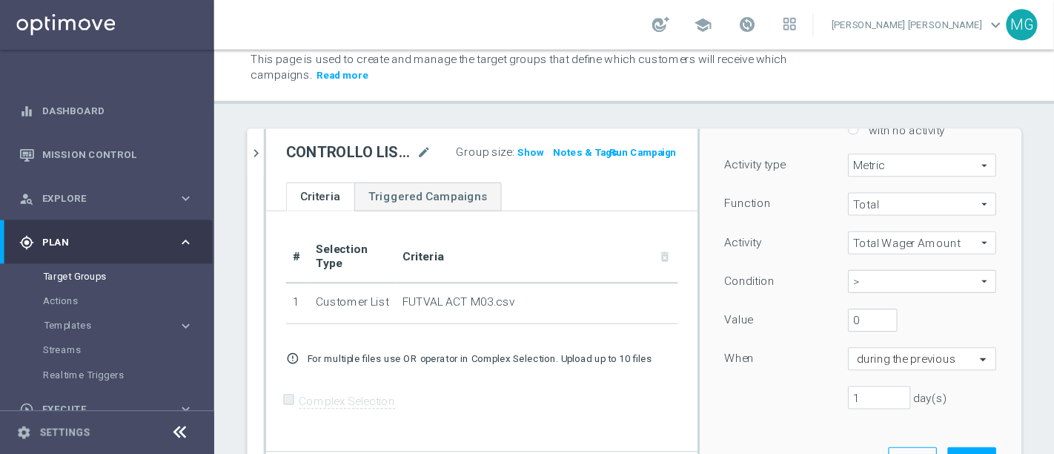
scroll to position [184, 0]
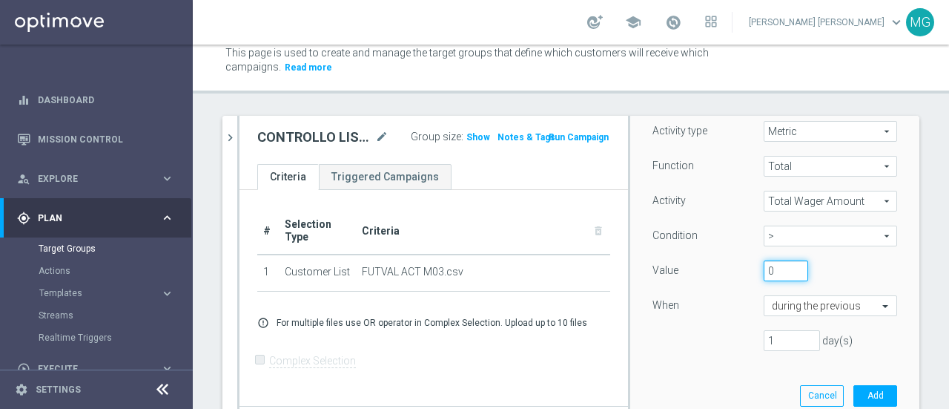
drag, startPoint x: 758, startPoint y: 272, endPoint x: 740, endPoint y: 278, distance: 18.8
click at [753, 278] on div "0" at bounding box center [786, 270] width 67 height 21
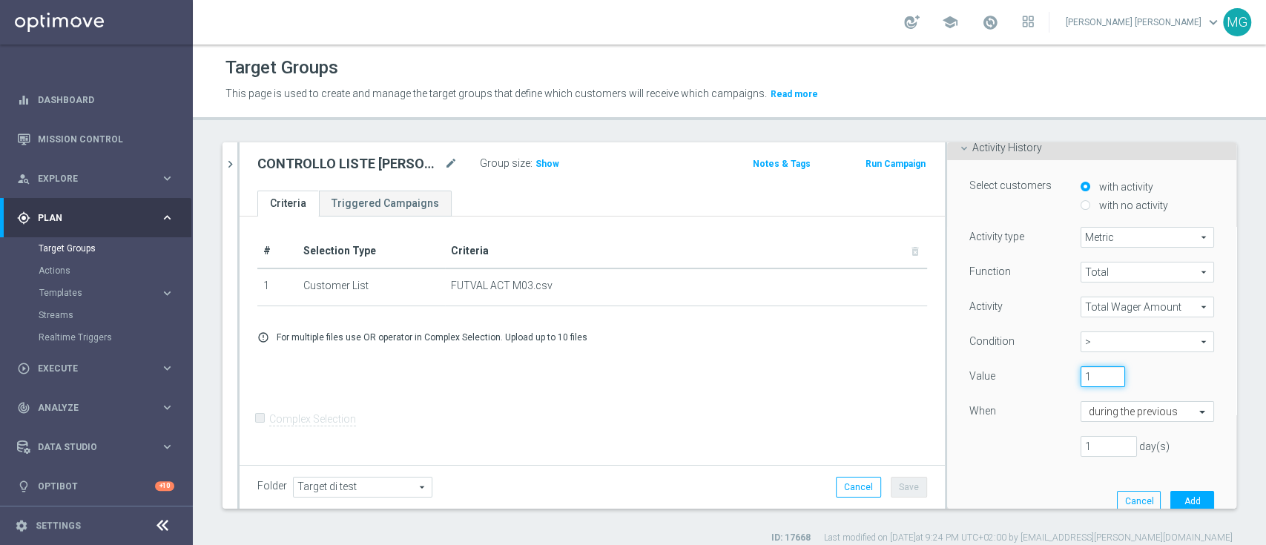
scroll to position [99, 0]
type input "1"
click at [948, 157] on icon at bounding box center [964, 154] width 12 height 12
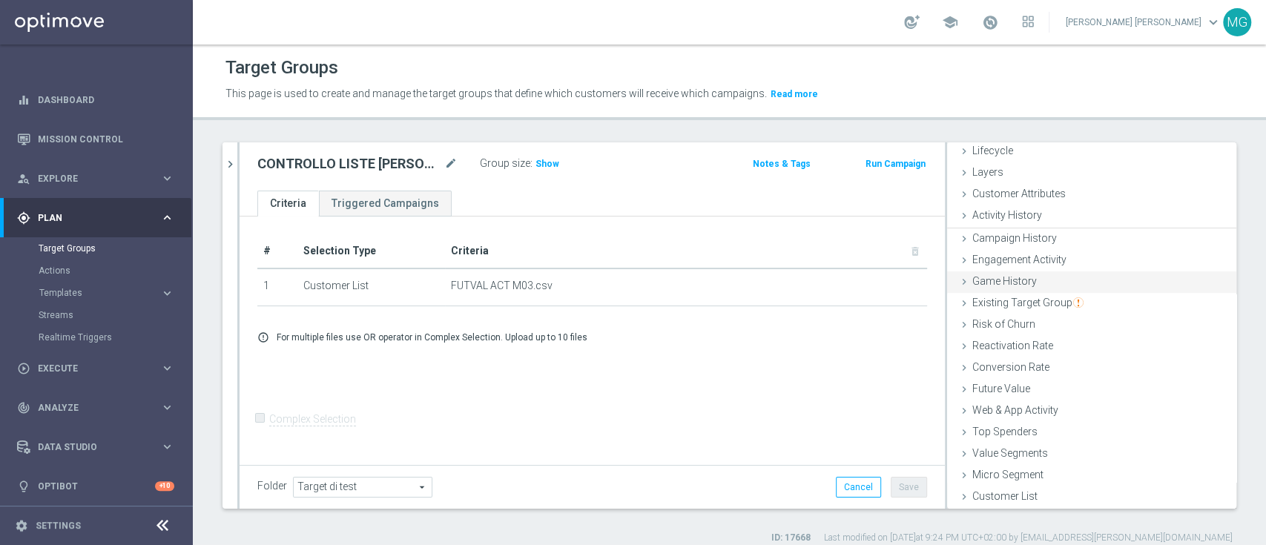
scroll to position [36, 0]
click at [948, 285] on span "Game History" at bounding box center [1004, 281] width 65 height 12
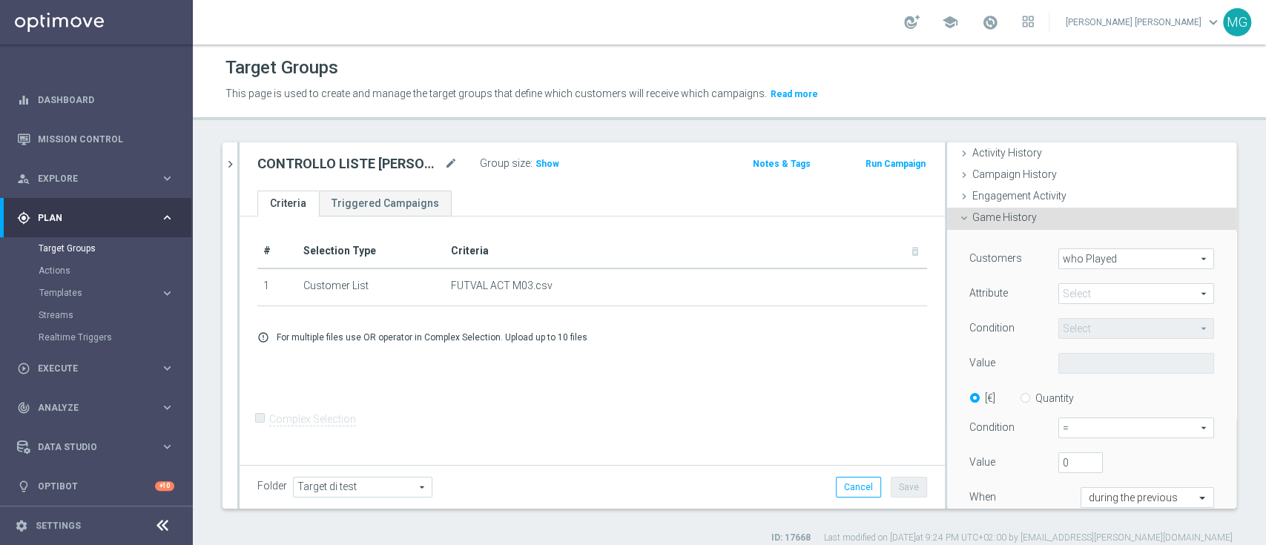
scroll to position [12, 0]
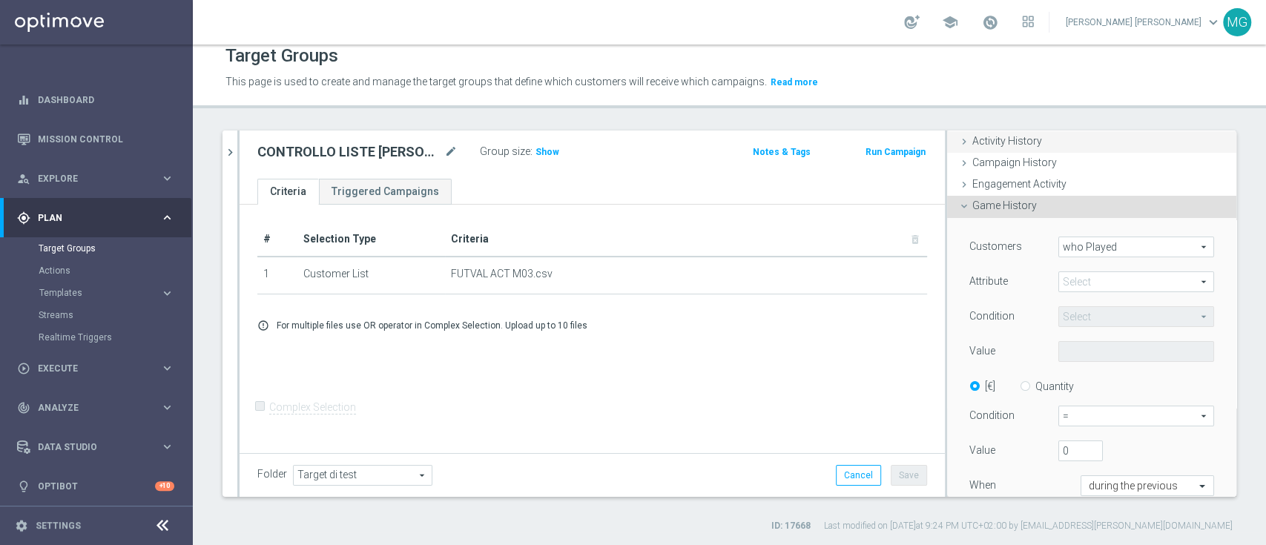
click at [948, 145] on span "Activity History" at bounding box center [1007, 141] width 70 height 12
